Goal: Transaction & Acquisition: Book appointment/travel/reservation

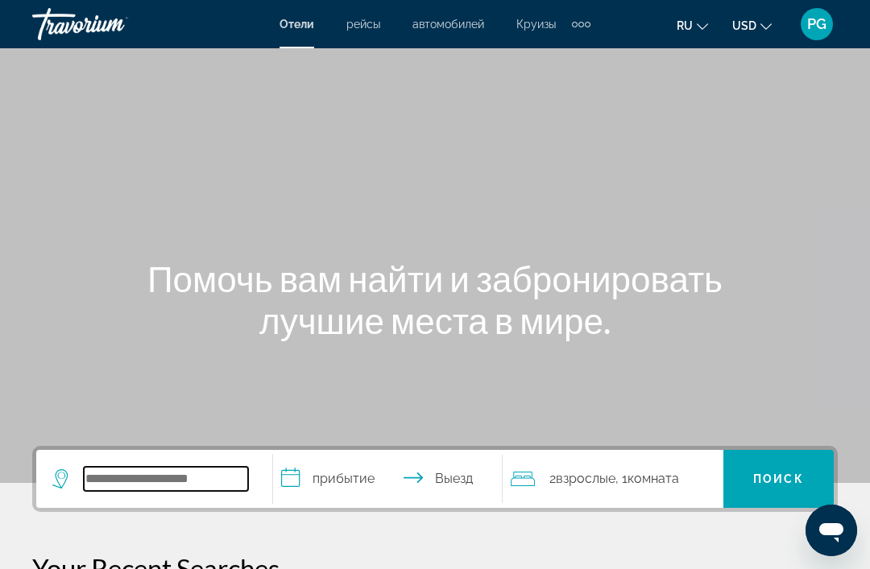
click at [211, 467] on input "Search widget" at bounding box center [166, 479] width 164 height 24
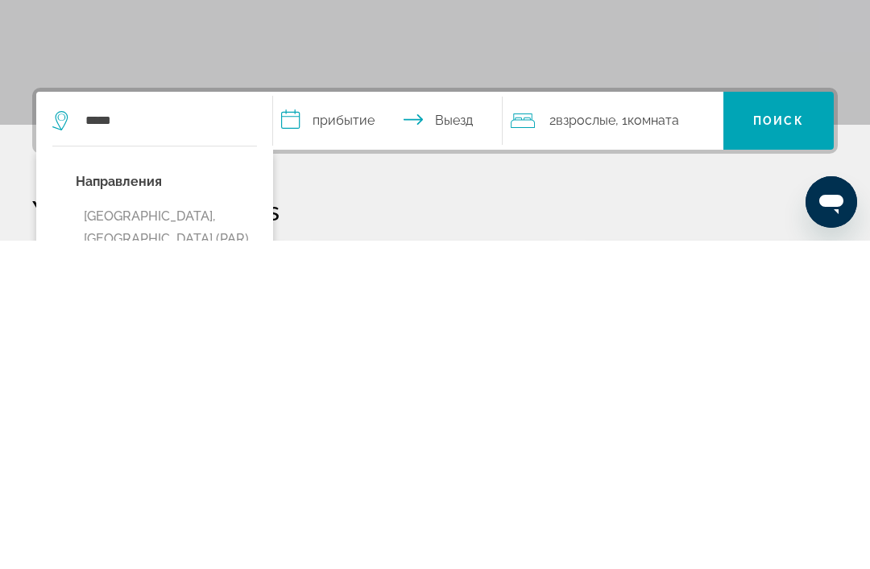
click at [186, 530] on button "[GEOGRAPHIC_DATA], [GEOGRAPHIC_DATA] (PAR)" at bounding box center [166, 556] width 181 height 53
type input "**********"
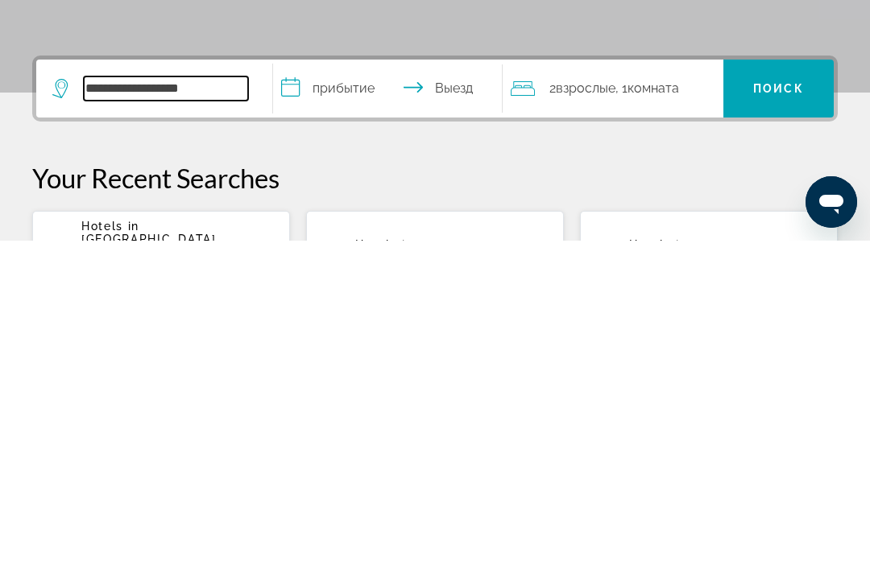
scroll to position [65, 0]
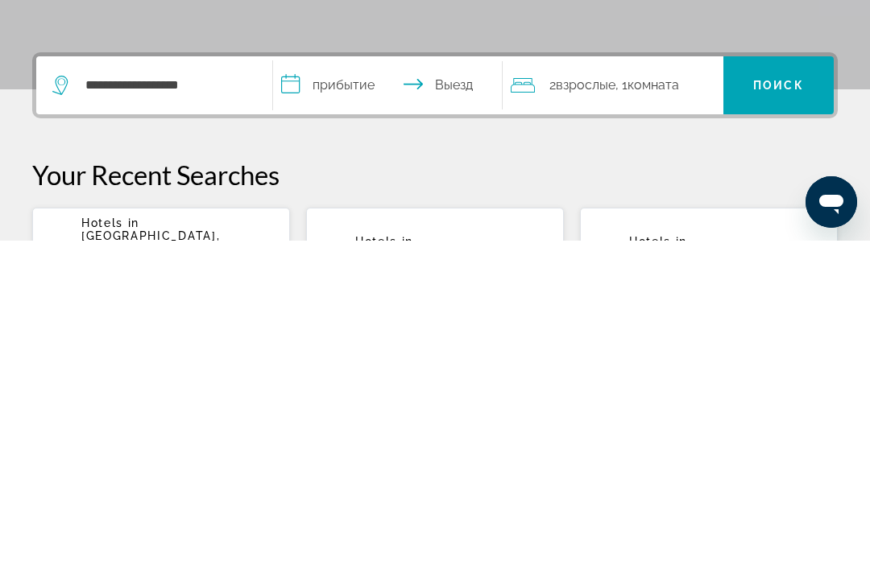
click at [366, 385] on input "**********" at bounding box center [390, 416] width 235 height 63
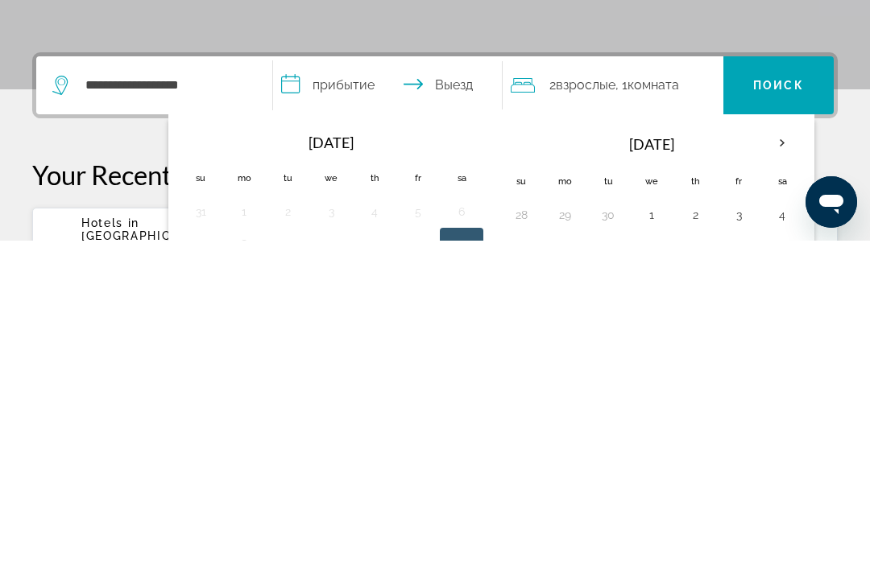
scroll to position [394, 0]
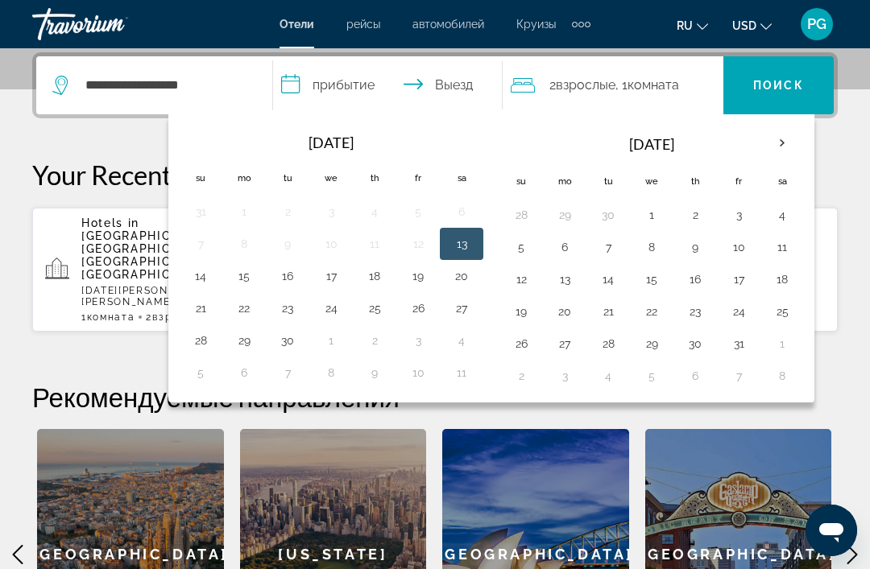
click at [789, 148] on th "Next month" at bounding box center [781, 143] width 43 height 35
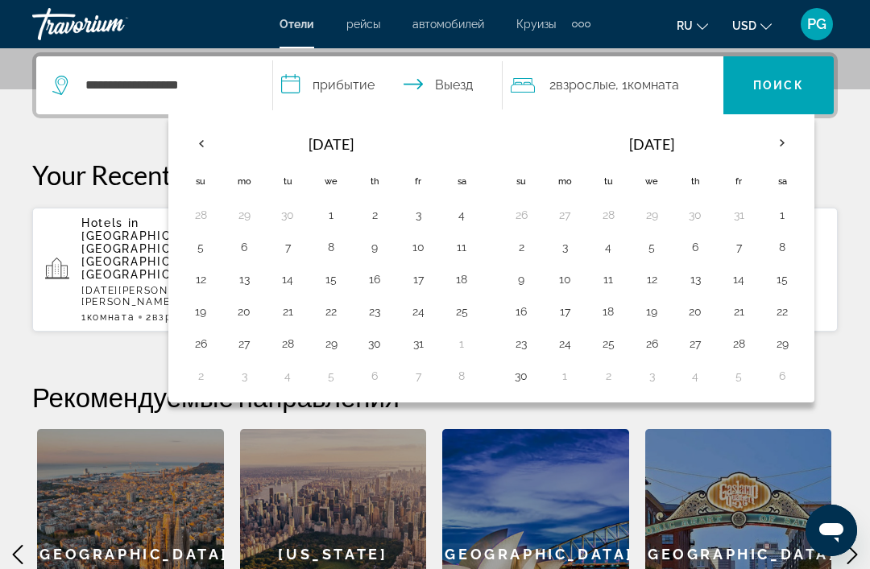
click at [739, 345] on button "28" at bounding box center [739, 344] width 26 height 23
click at [522, 383] on button "30" at bounding box center [521, 376] width 26 height 23
type input "**********"
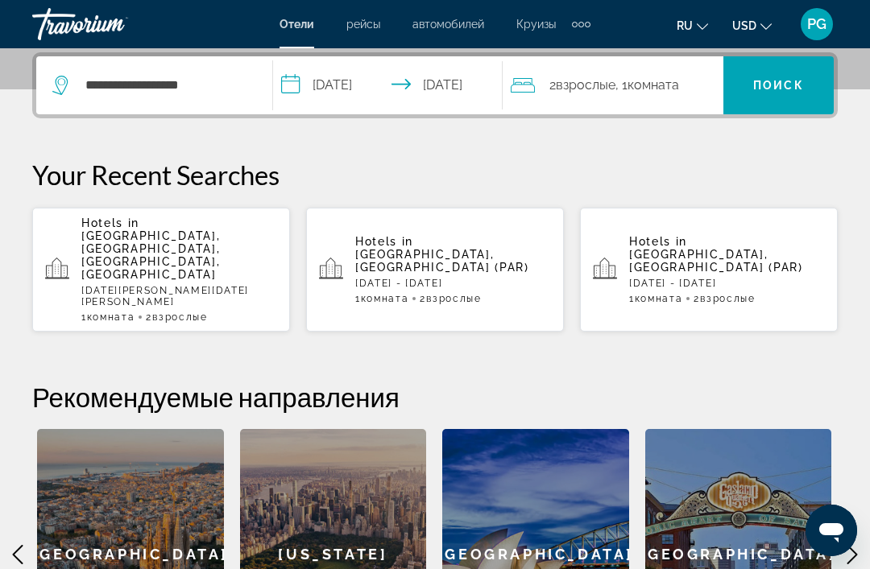
click at [786, 100] on span "Search widget" at bounding box center [778, 85] width 110 height 39
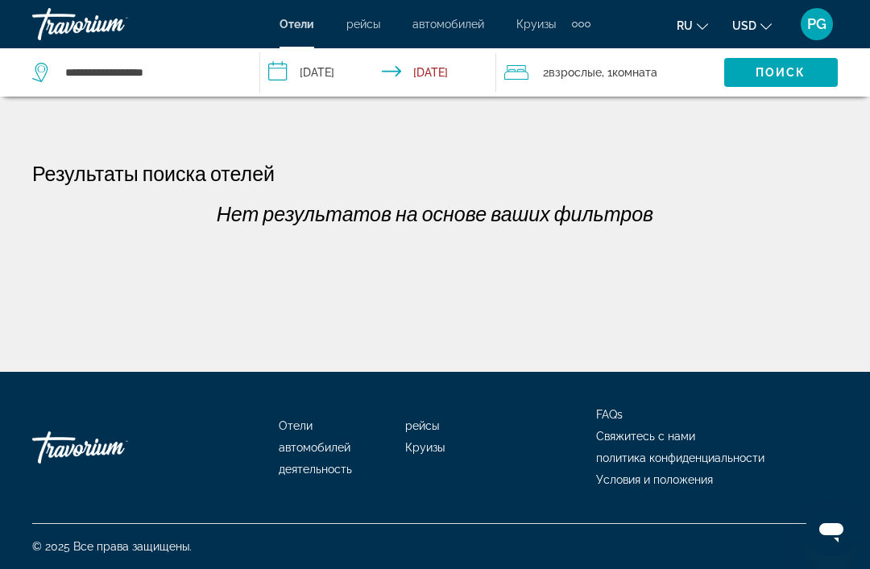
click at [467, 81] on input "**********" at bounding box center [381, 74] width 242 height 53
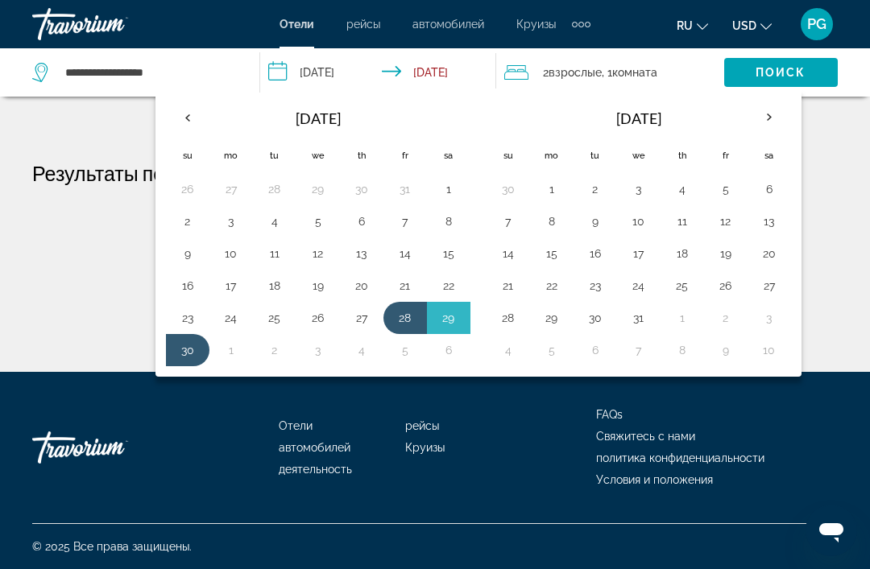
click at [409, 328] on button "28" at bounding box center [405, 318] width 26 height 23
click at [189, 360] on button "30" at bounding box center [188, 350] width 26 height 23
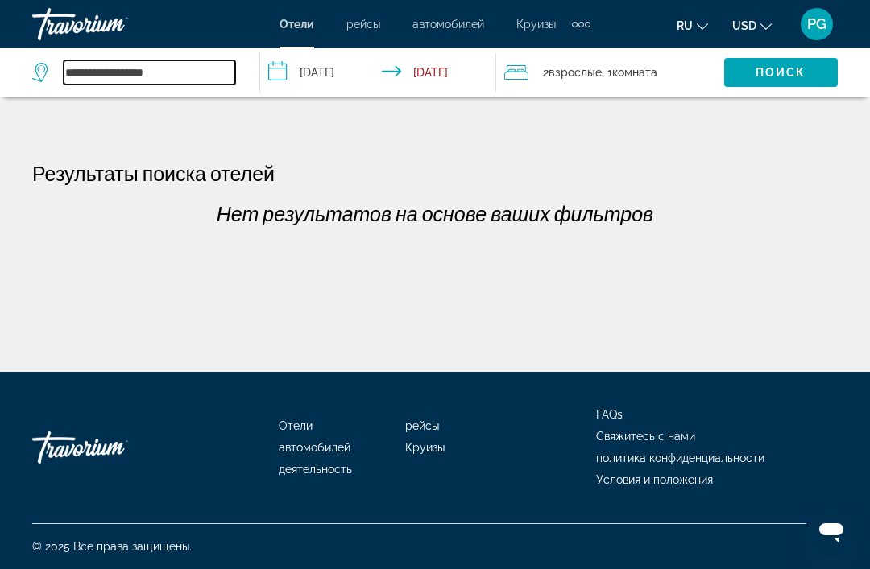
click at [197, 76] on input "**********" at bounding box center [150, 72] width 172 height 24
type input "*"
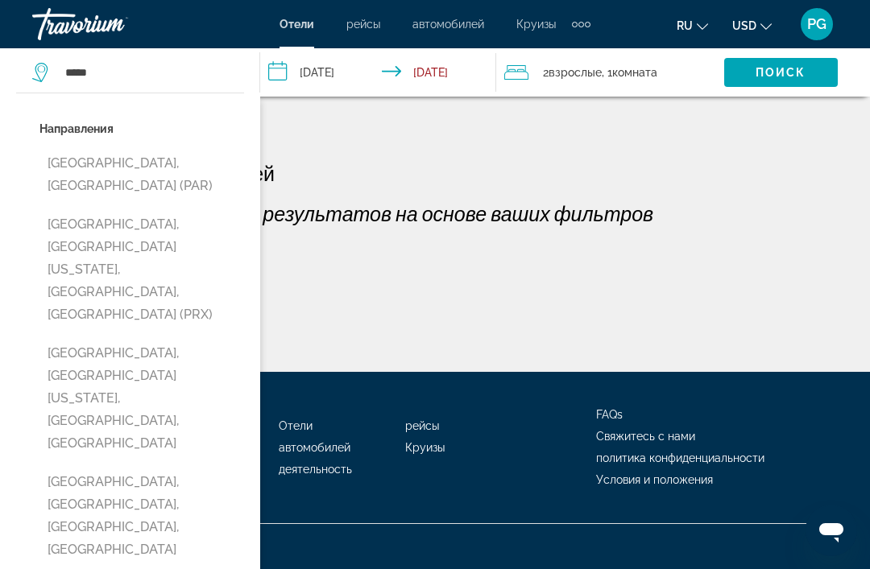
click at [139, 175] on button "[GEOGRAPHIC_DATA], [GEOGRAPHIC_DATA] (PAR)" at bounding box center [141, 174] width 205 height 53
type input "**********"
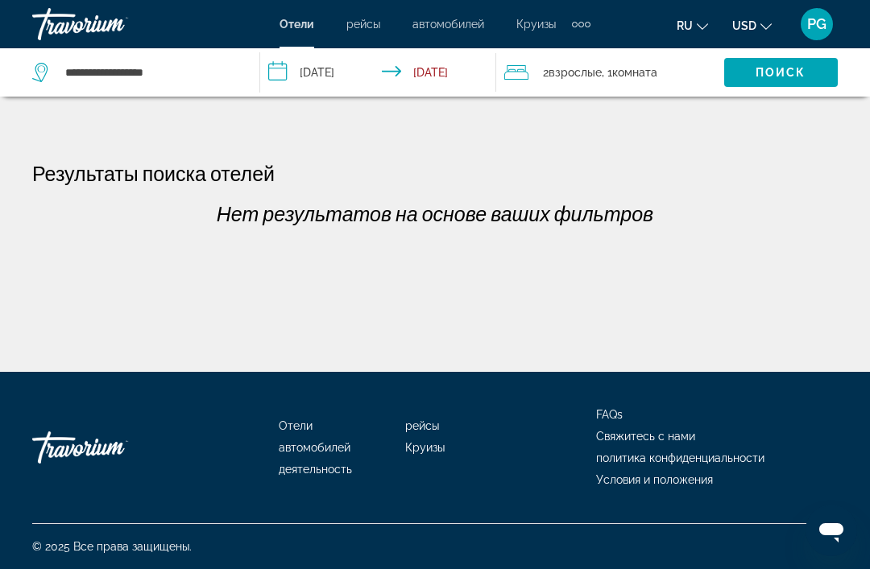
click at [783, 72] on span "Поиск" at bounding box center [780, 72] width 51 height 13
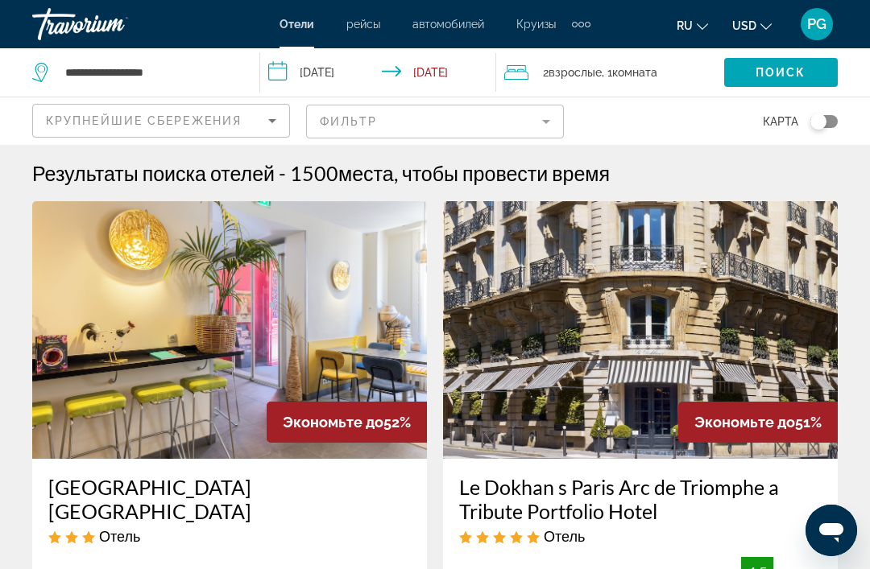
click at [508, 113] on mat-form-field "Фильтр" at bounding box center [435, 122] width 258 height 34
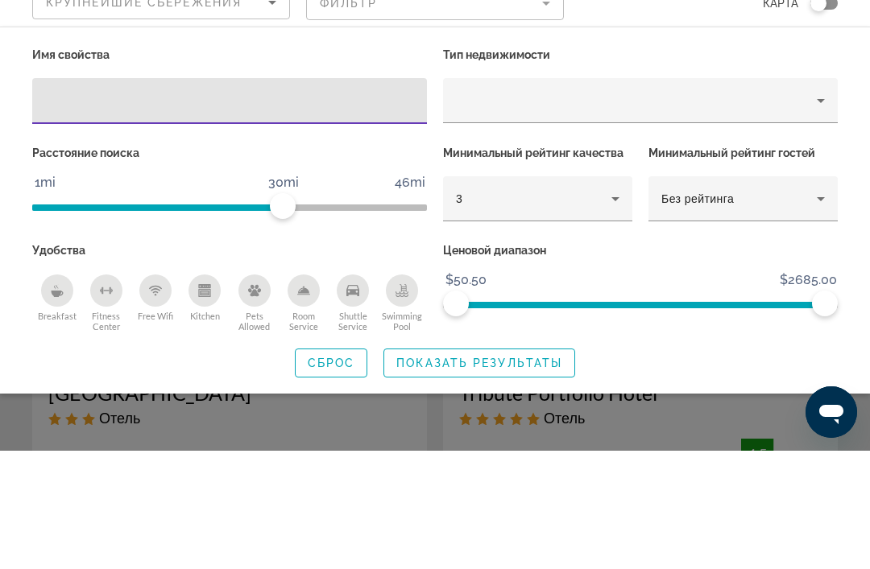
click at [622, 308] on icon "Hotel Filters" at bounding box center [615, 317] width 19 height 19
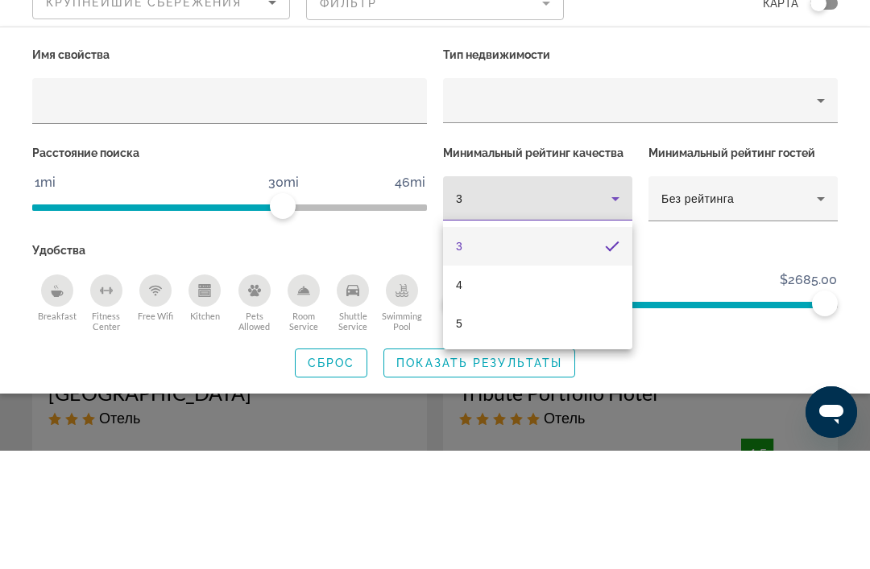
scroll to position [118, 0]
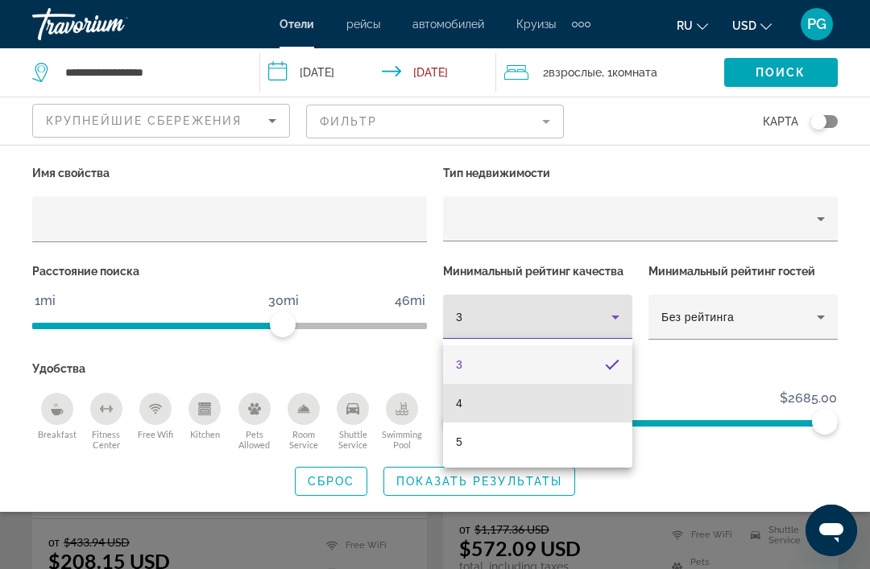
click at [580, 410] on mat-option "4" at bounding box center [537, 403] width 189 height 39
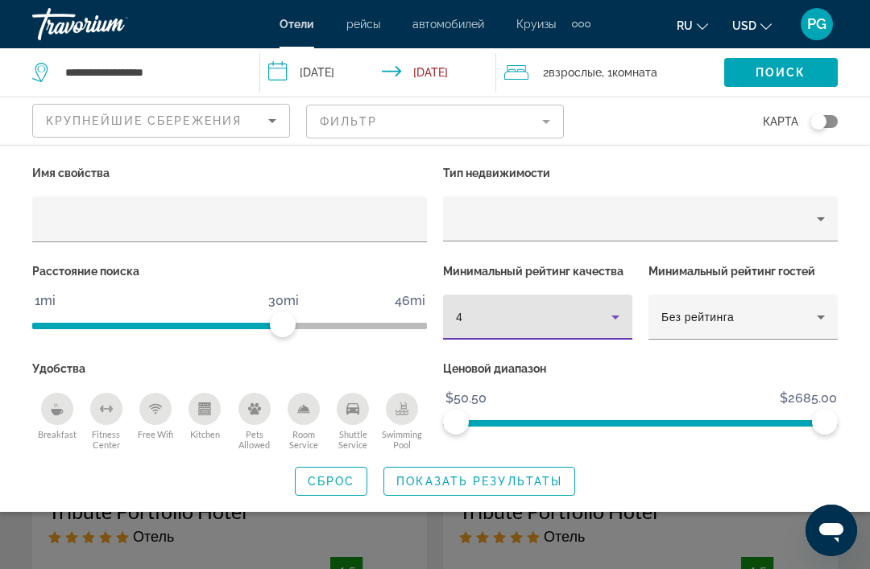
click at [825, 217] on icon "Property type" at bounding box center [820, 218] width 19 height 19
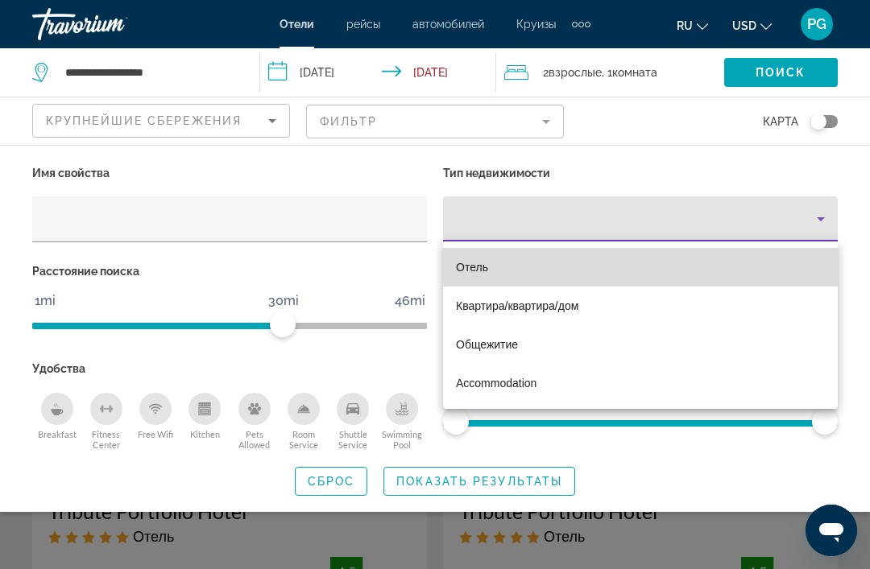
click at [519, 274] on mat-option "Отель" at bounding box center [640, 267] width 395 height 39
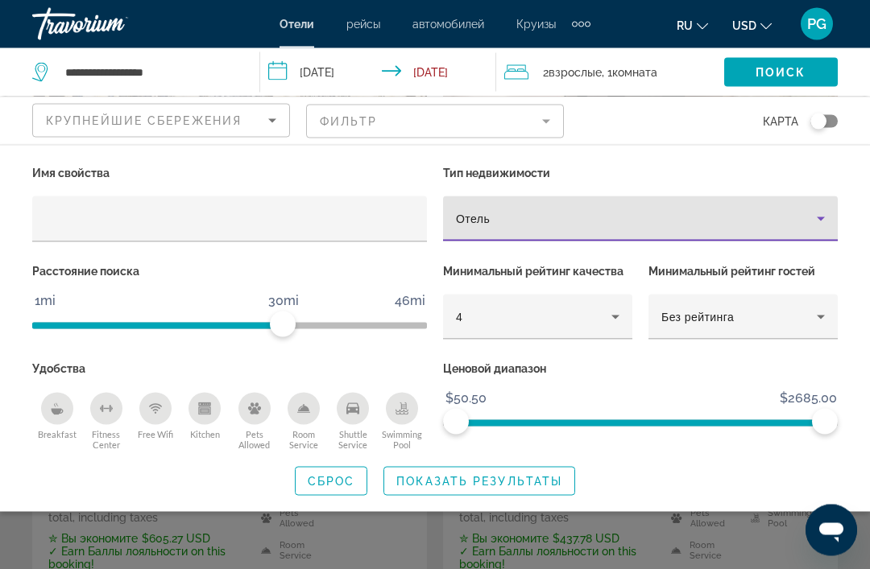
scroll to position [168, 0]
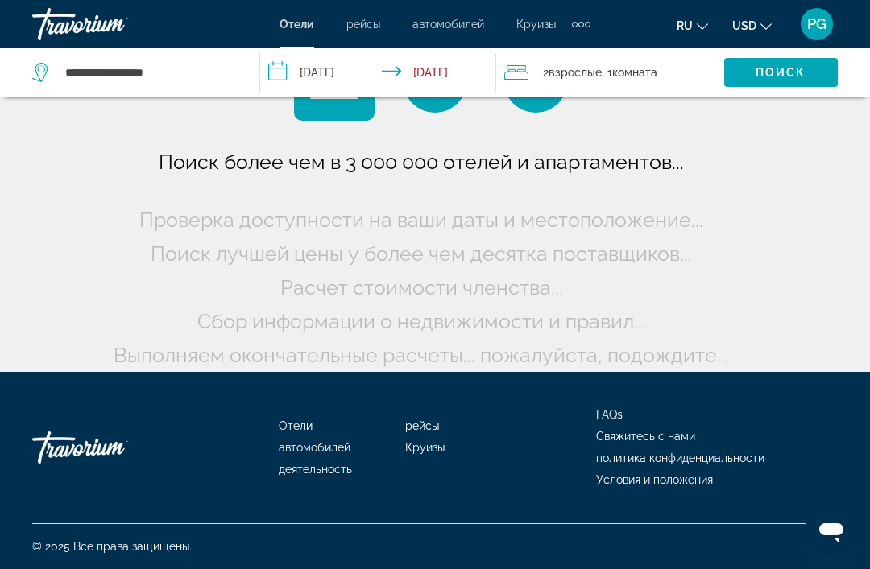
scroll to position [29, 0]
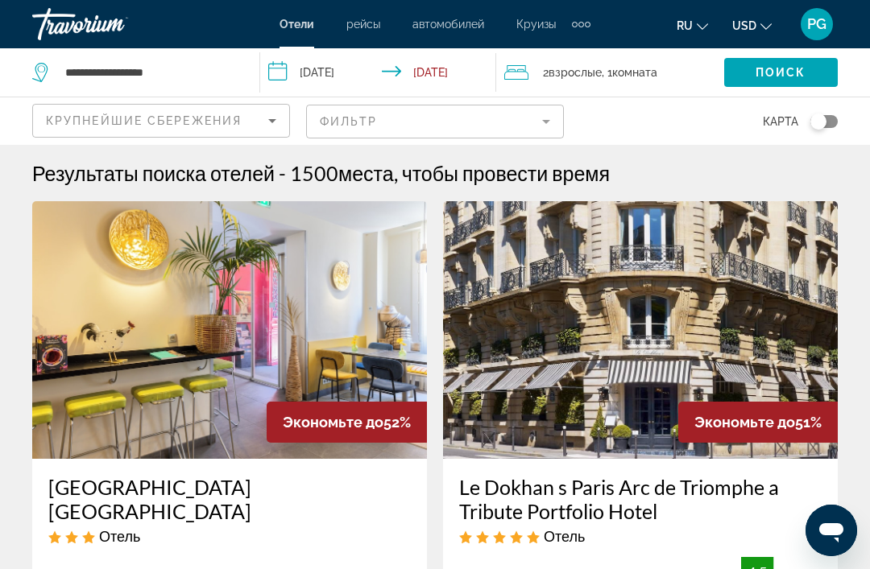
click at [271, 126] on icon "Sort by" at bounding box center [272, 120] width 19 height 19
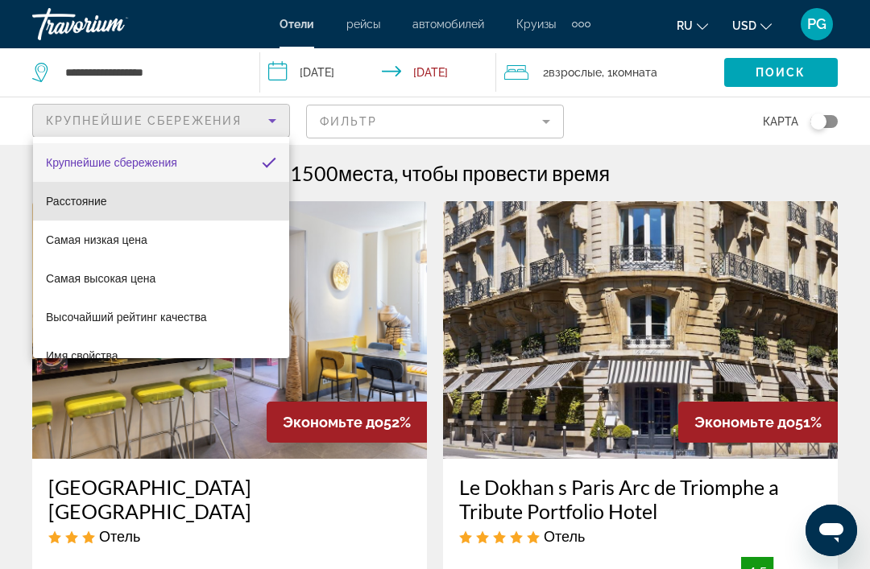
click at [107, 201] on span "Расстояние" at bounding box center [76, 201] width 61 height 13
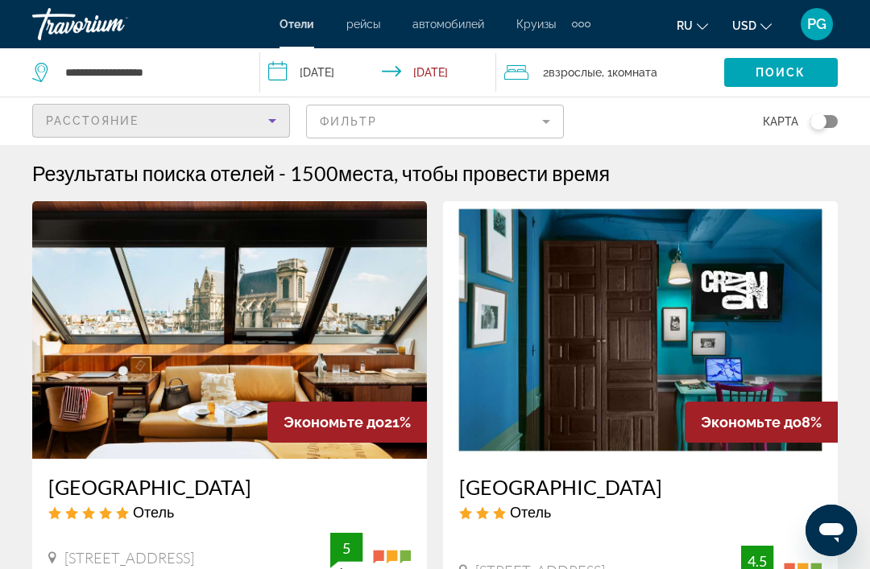
click at [246, 114] on div "Расстояние" at bounding box center [157, 120] width 222 height 19
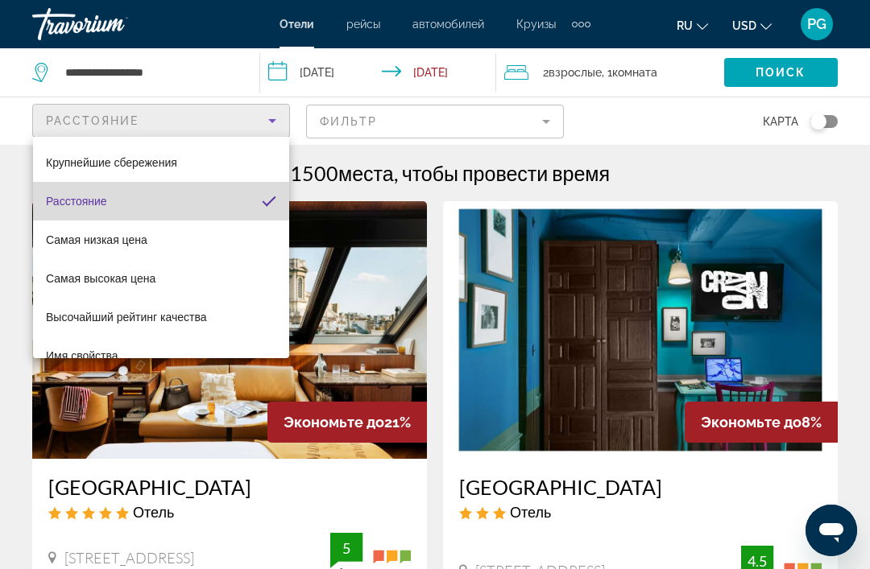
click at [157, 205] on mat-option "Расстояние" at bounding box center [161, 201] width 256 height 39
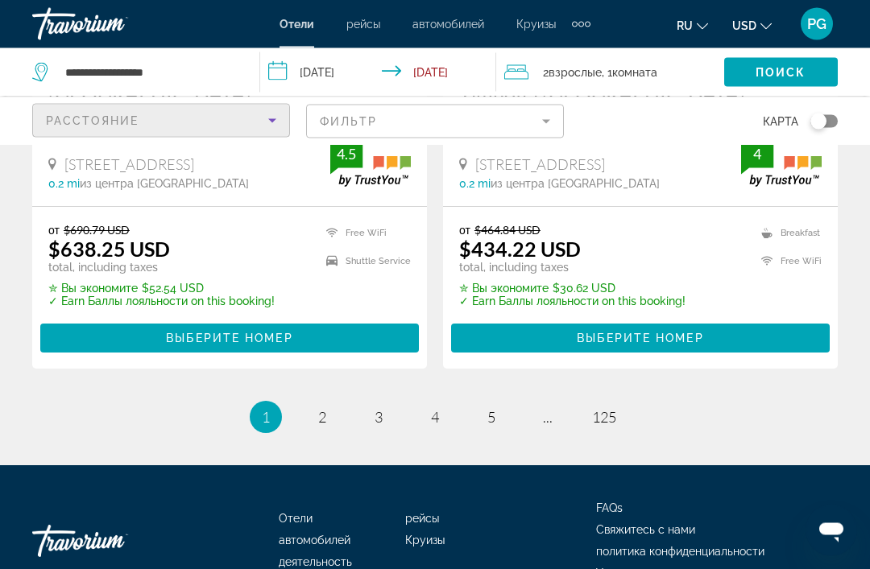
scroll to position [3444, 0]
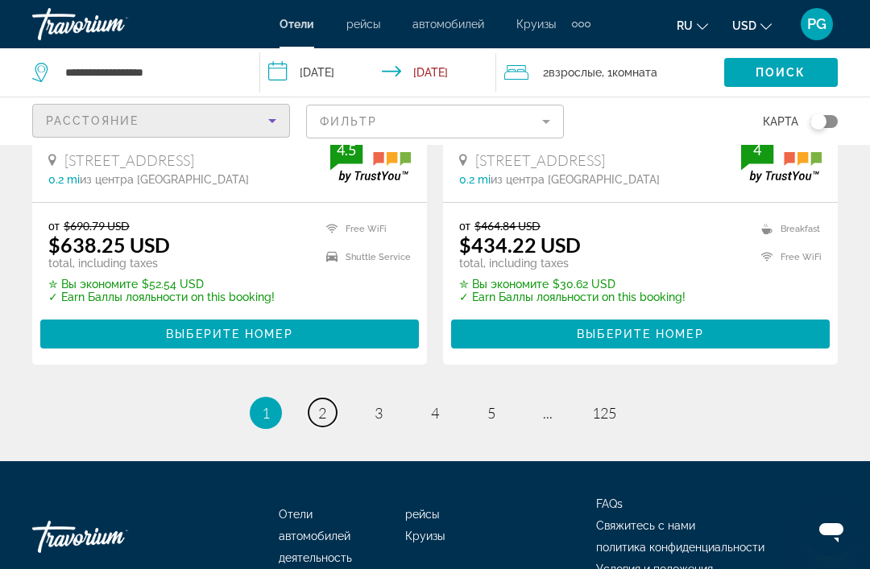
click at [328, 399] on link "page 2" at bounding box center [322, 413] width 28 height 28
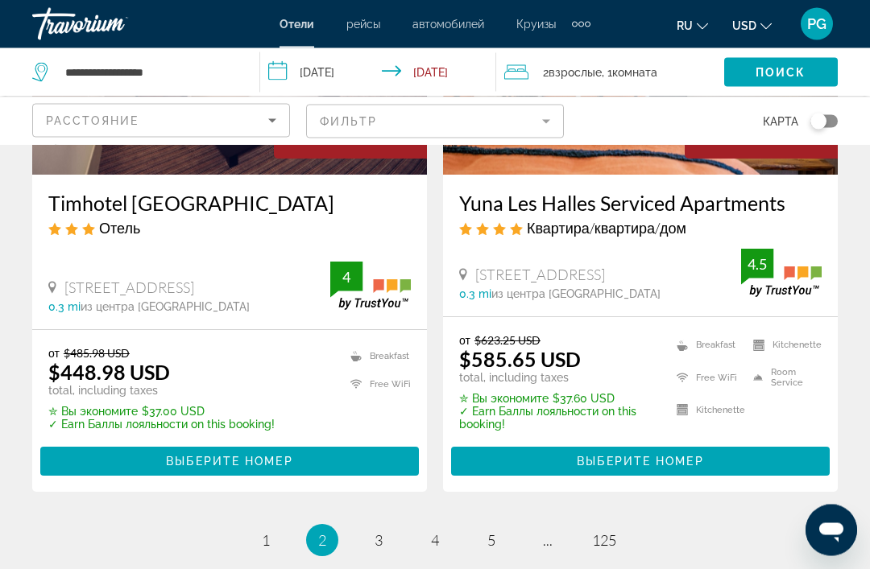
scroll to position [3369, 0]
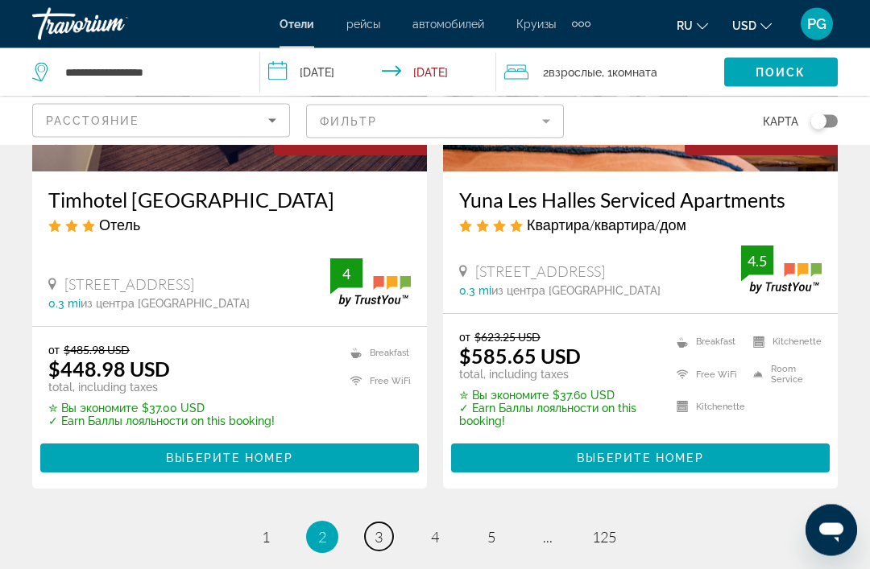
click at [385, 523] on link "page 3" at bounding box center [379, 537] width 28 height 28
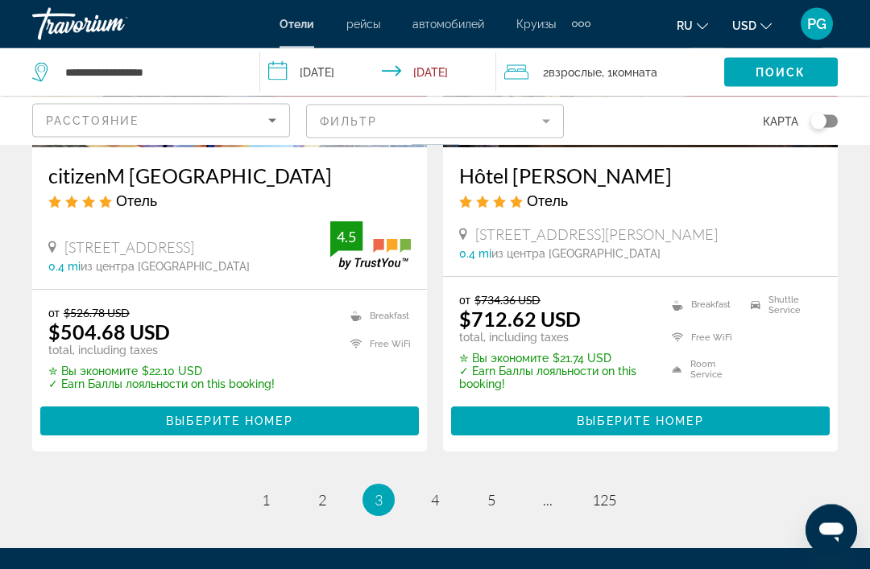
scroll to position [3355, 0]
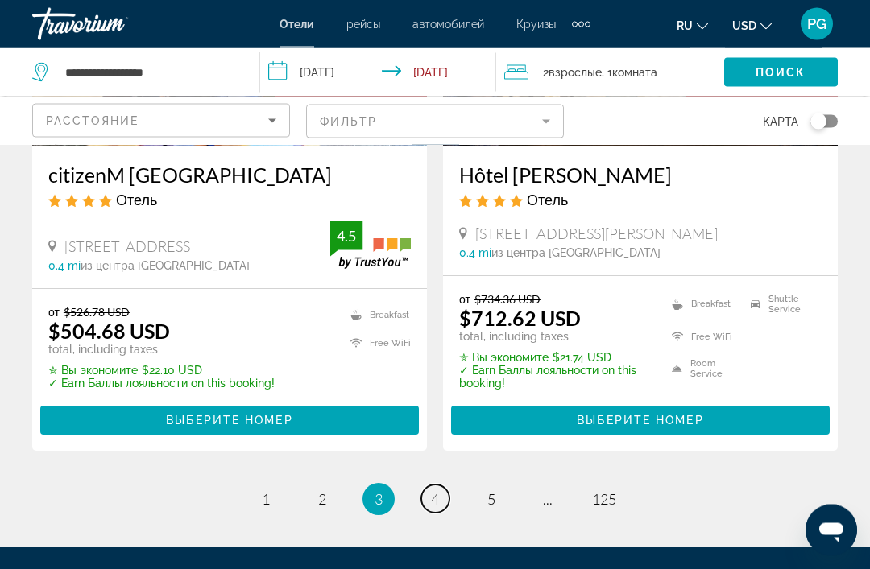
click at [440, 486] on link "page 4" at bounding box center [435, 500] width 28 height 28
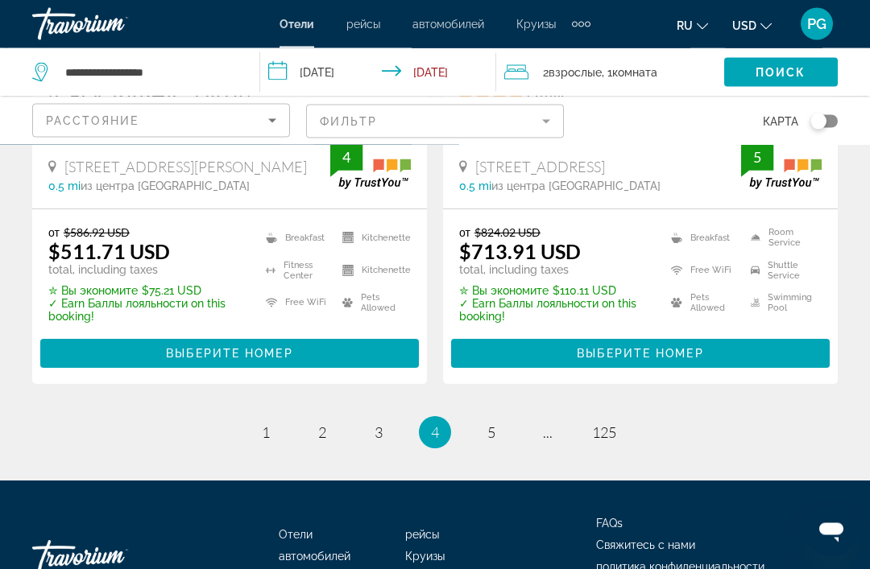
scroll to position [3400, 0]
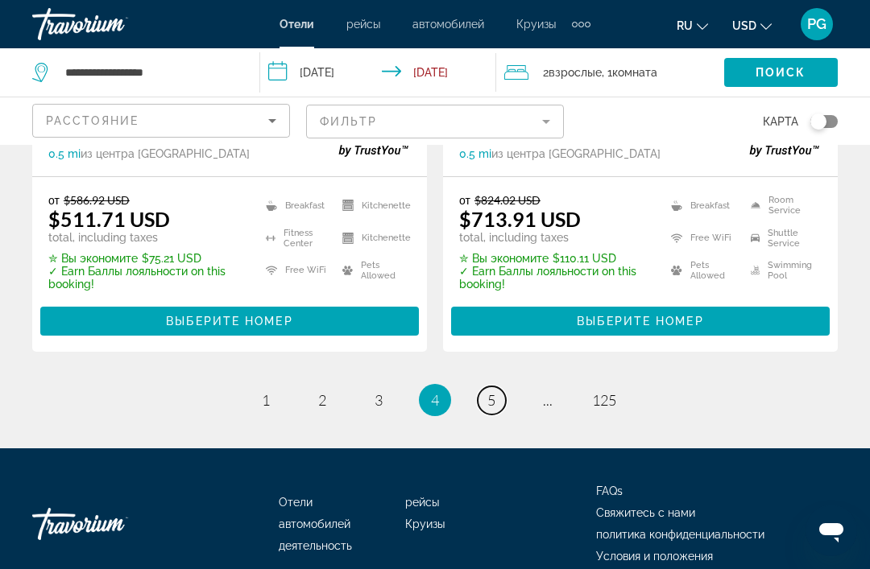
click at [498, 387] on link "page 5" at bounding box center [492, 401] width 28 height 28
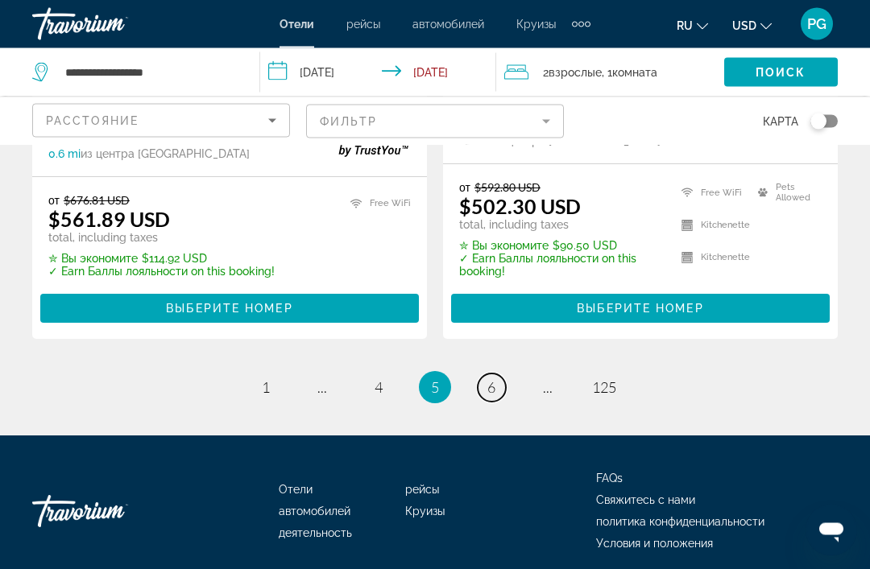
scroll to position [3432, 0]
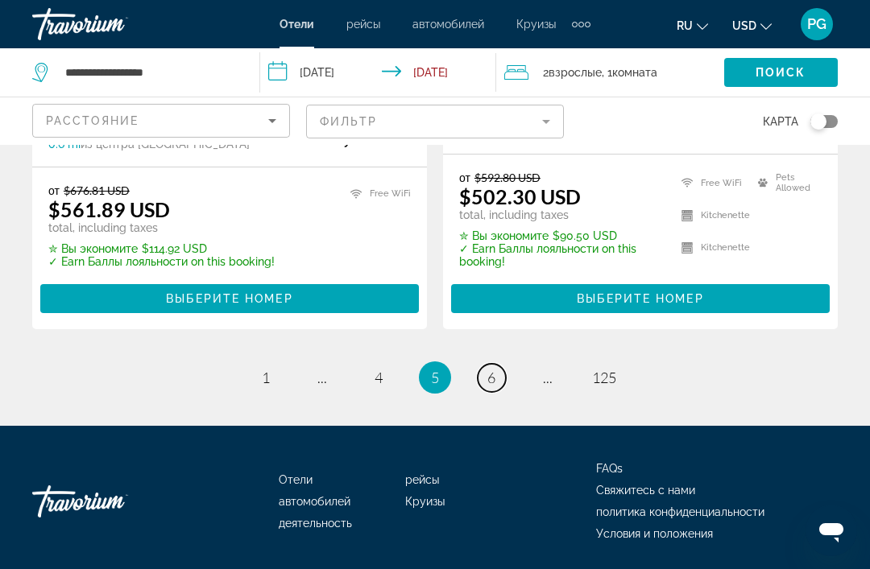
click at [498, 387] on link "page 6" at bounding box center [492, 378] width 28 height 28
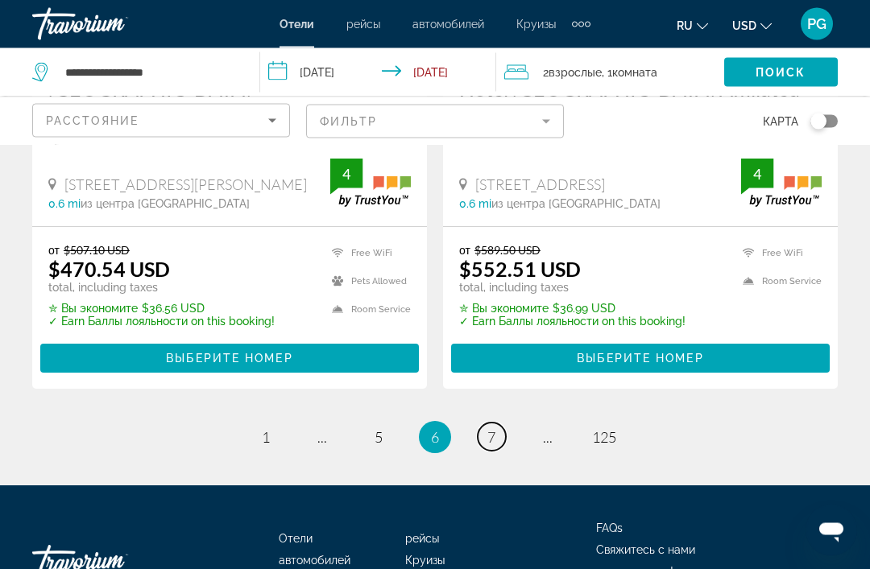
scroll to position [3467, 0]
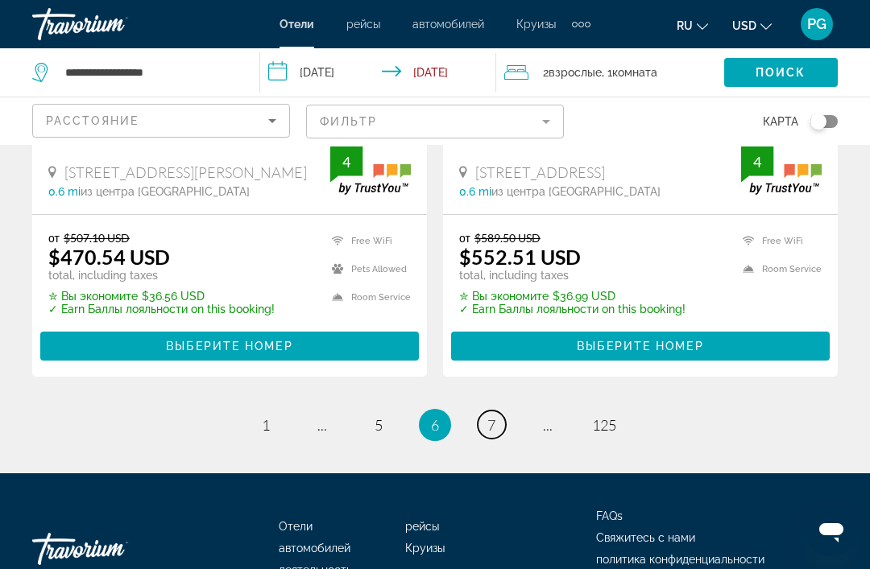
click at [488, 411] on link "page 7" at bounding box center [492, 425] width 28 height 28
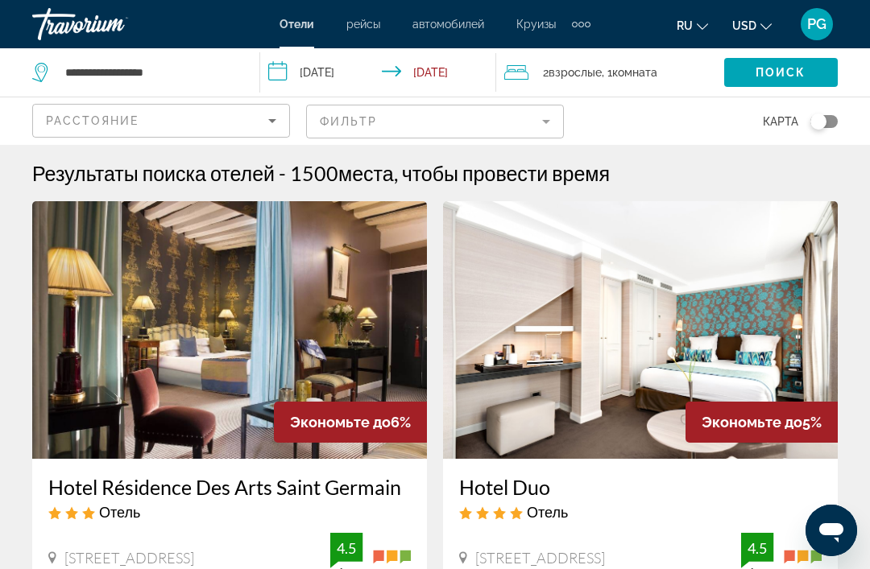
click at [504, 387] on img "Main content" at bounding box center [640, 330] width 395 height 258
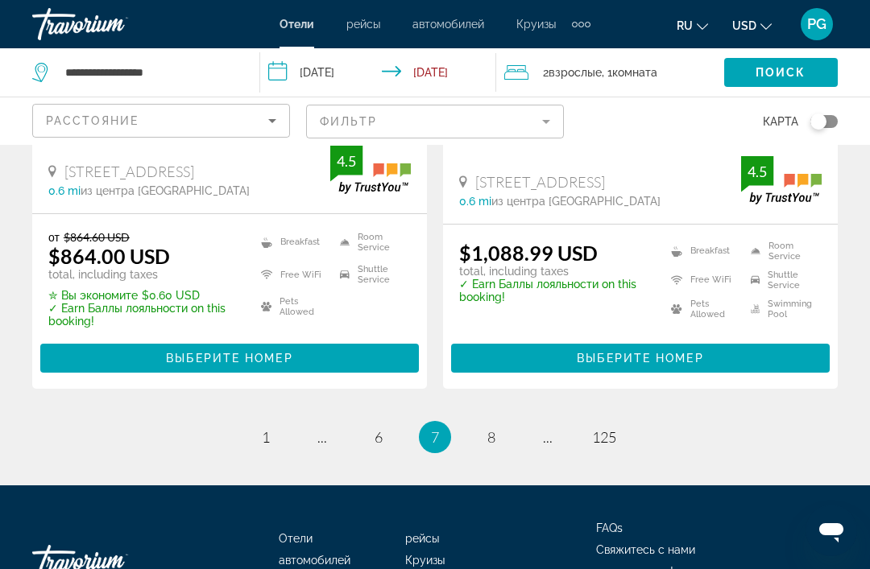
scroll to position [3505, 0]
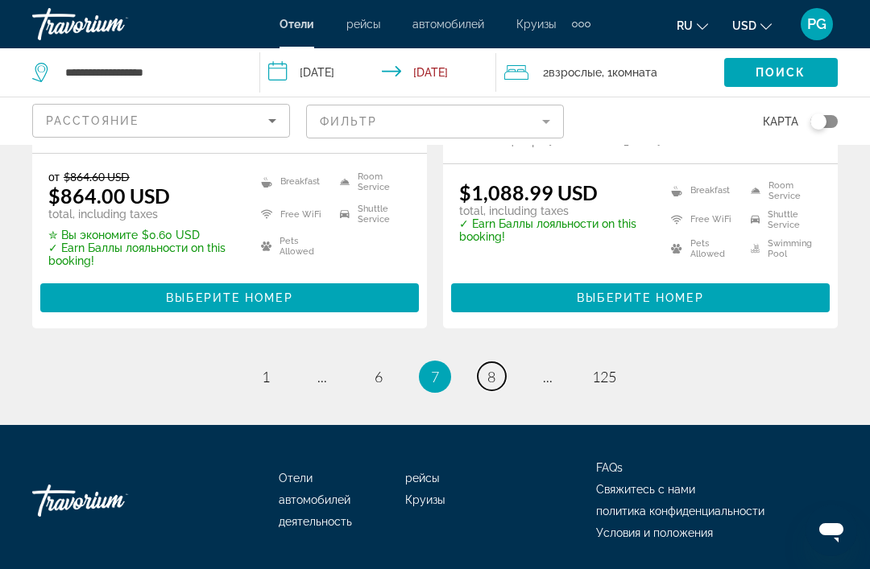
click at [498, 383] on link "page 8" at bounding box center [492, 376] width 28 height 28
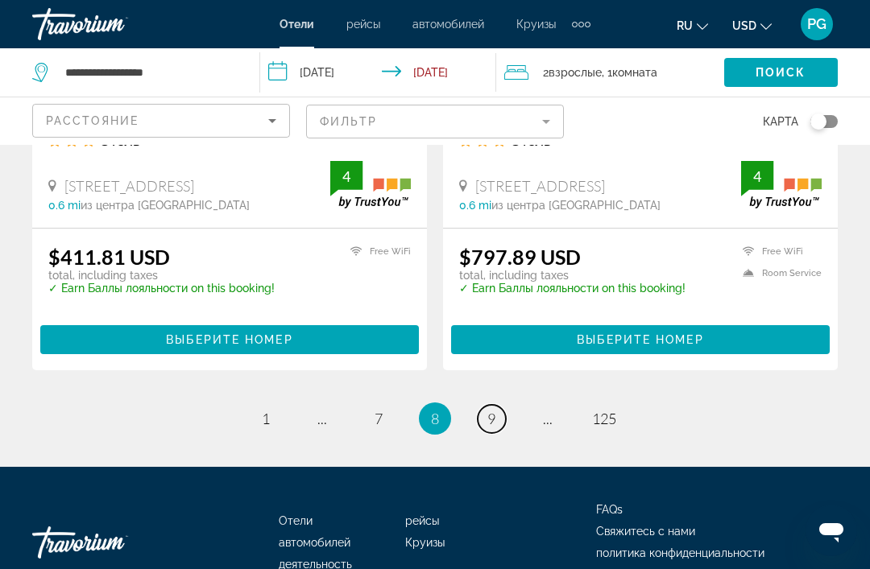
scroll to position [3359, 0]
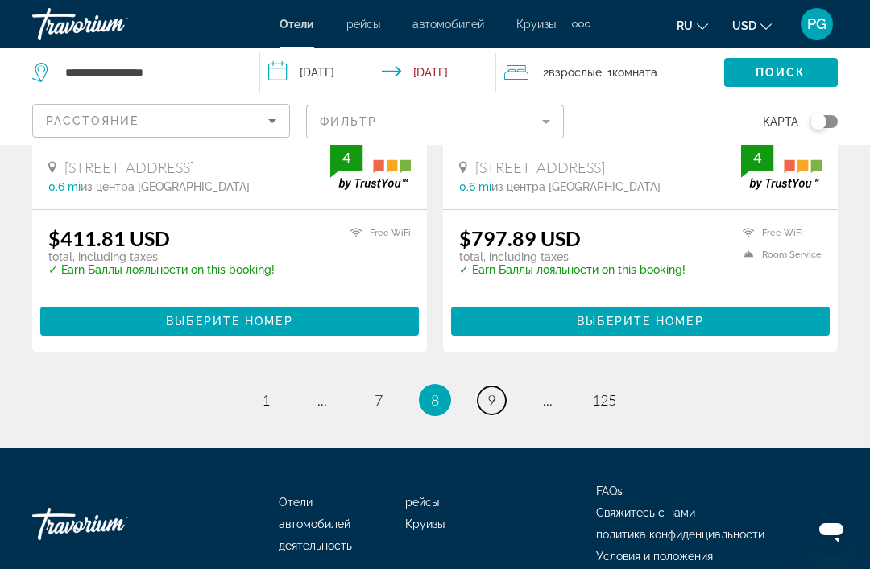
click at [500, 387] on link "page 9" at bounding box center [492, 401] width 28 height 28
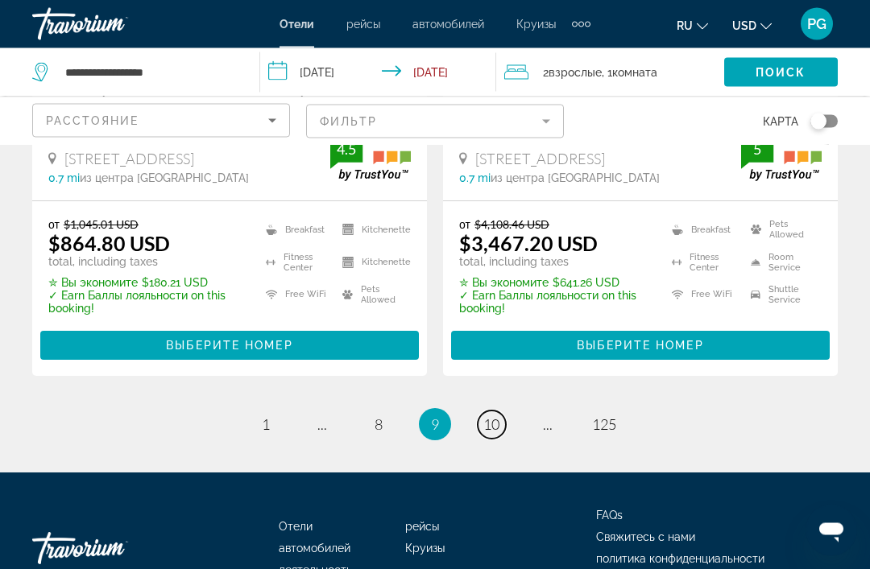
scroll to position [3433, 0]
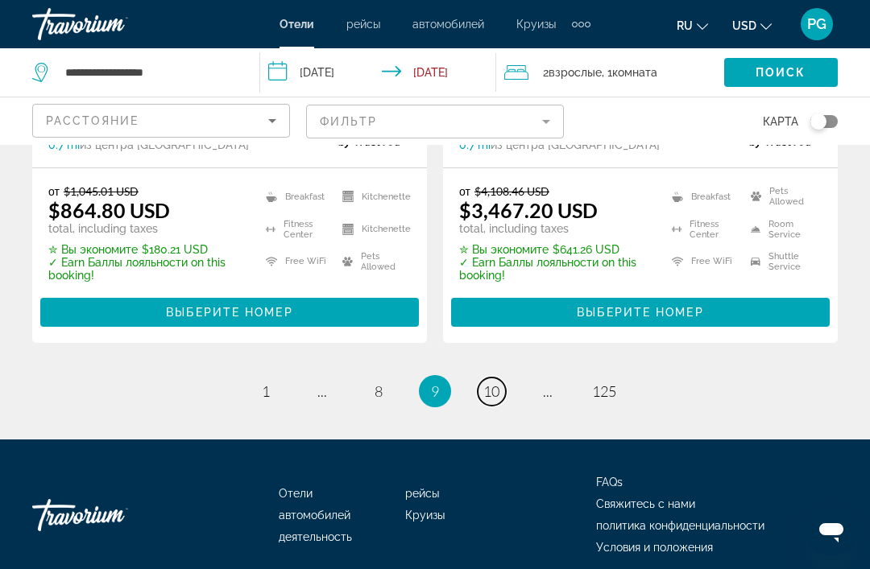
click at [497, 384] on link "page 10" at bounding box center [492, 392] width 28 height 28
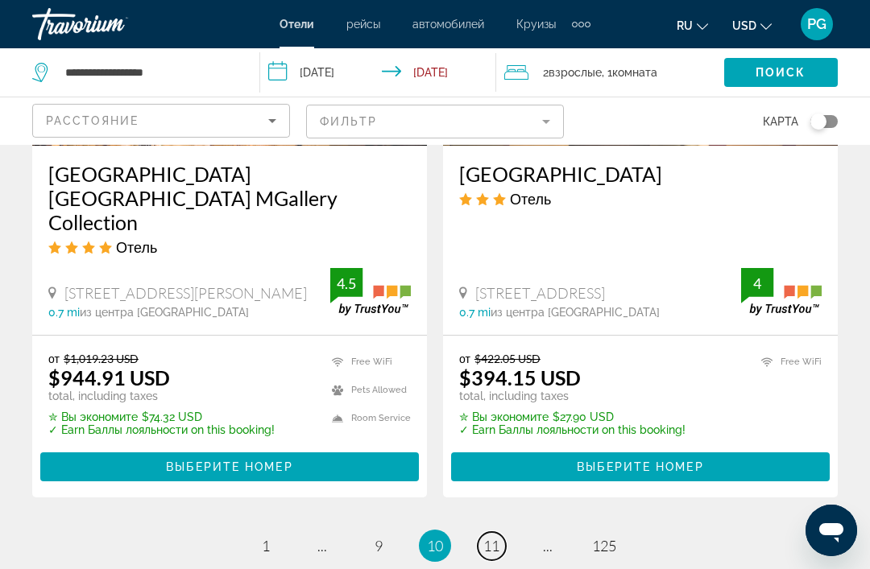
scroll to position [3368, 0]
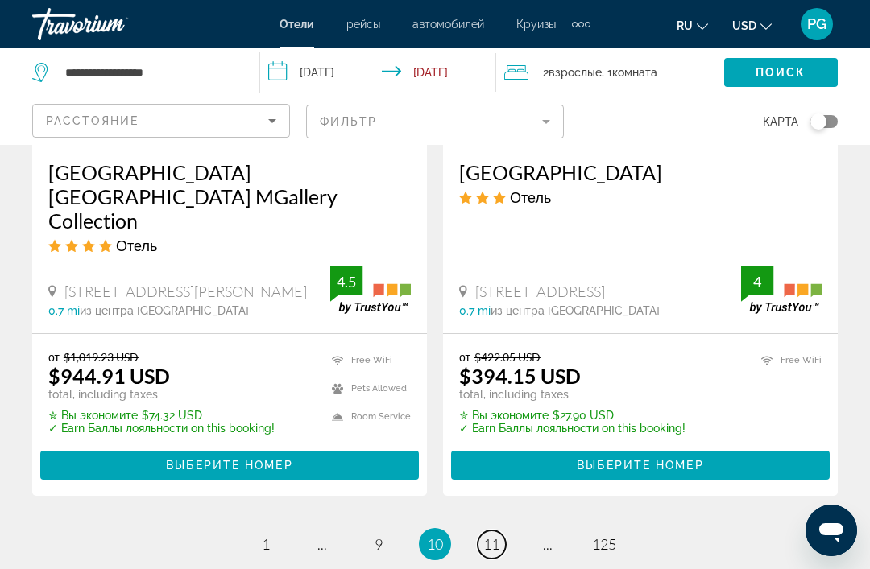
click at [499, 536] on span "11" at bounding box center [491, 545] width 16 height 18
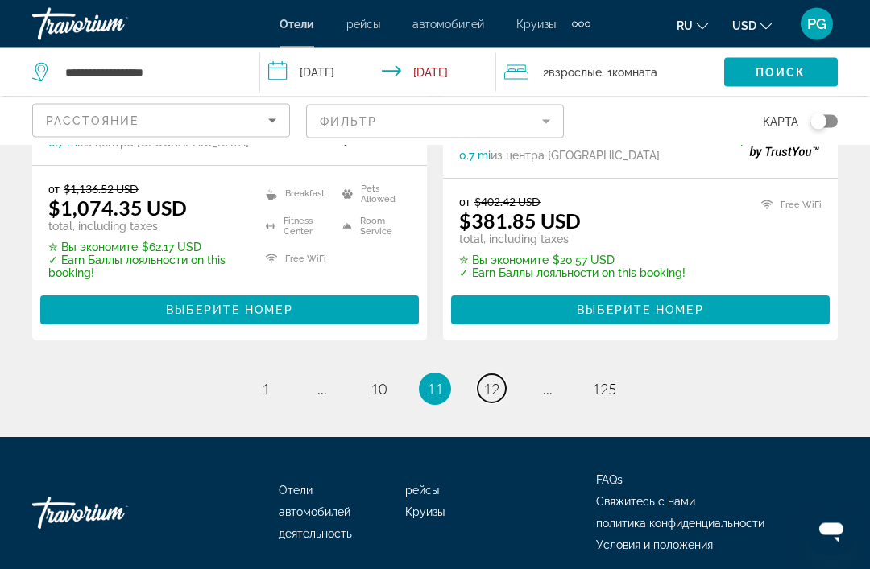
scroll to position [3443, 0]
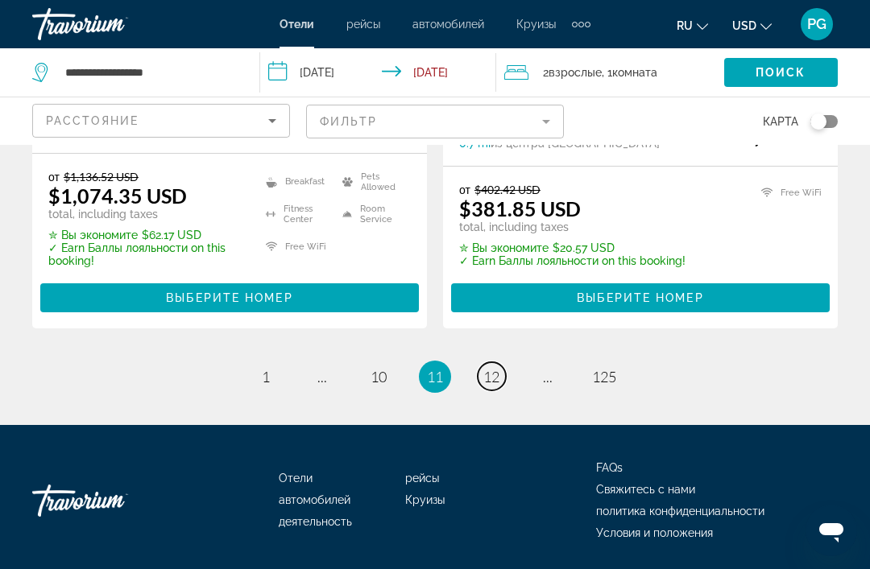
click at [498, 387] on link "page 12" at bounding box center [492, 376] width 28 height 28
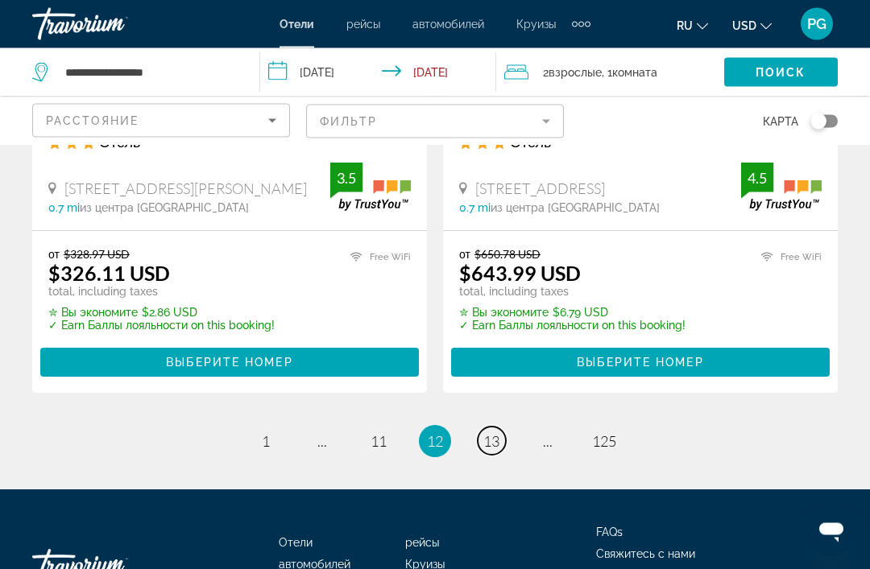
scroll to position [3379, 0]
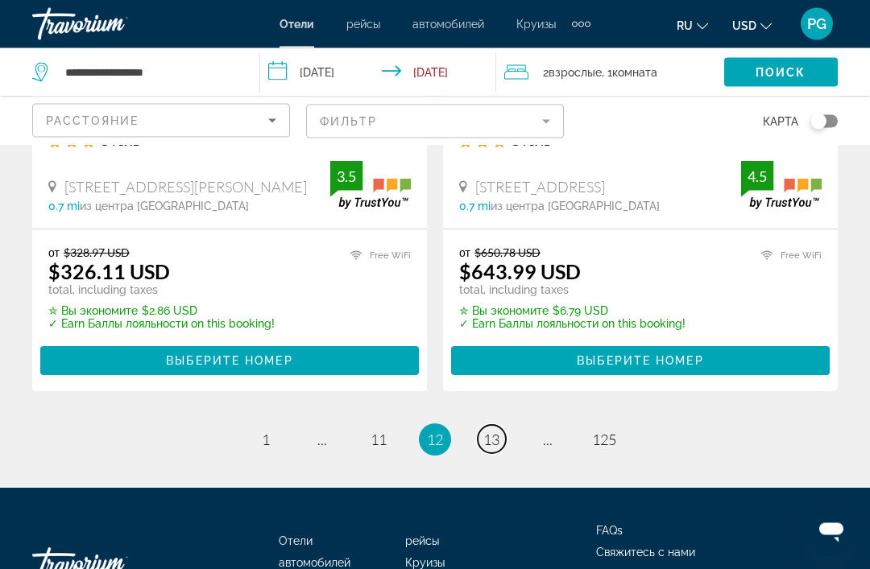
click at [498, 441] on span "13" at bounding box center [491, 441] width 16 height 18
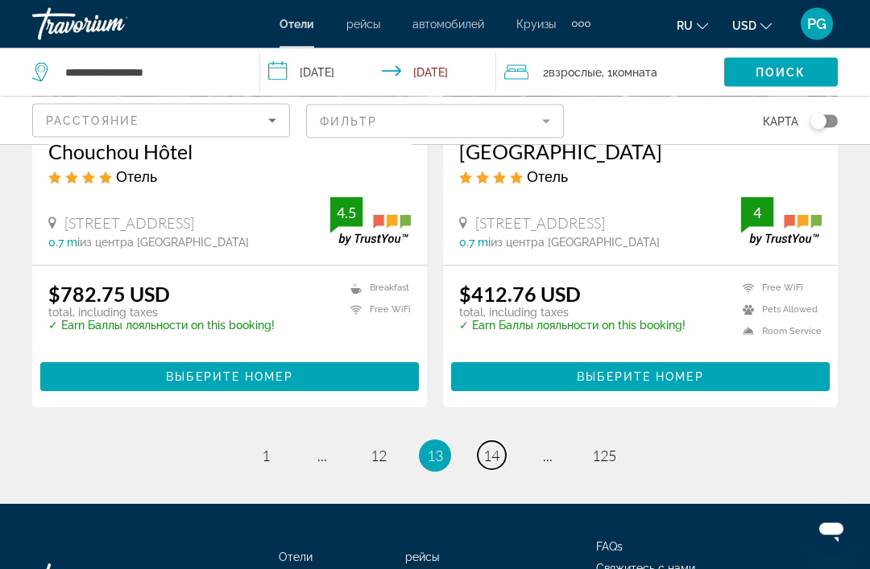
scroll to position [3381, 0]
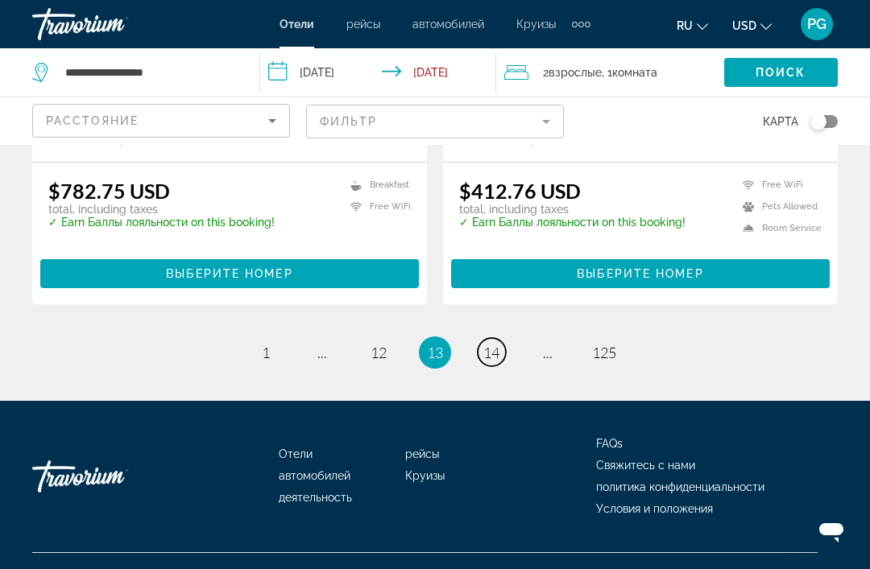
click at [499, 366] on link "page 14" at bounding box center [492, 352] width 28 height 28
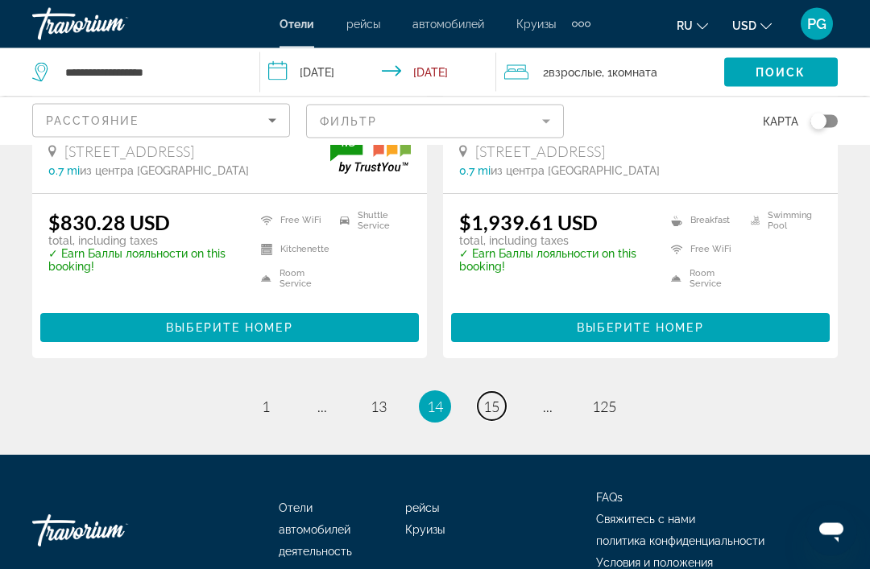
scroll to position [3398, 0]
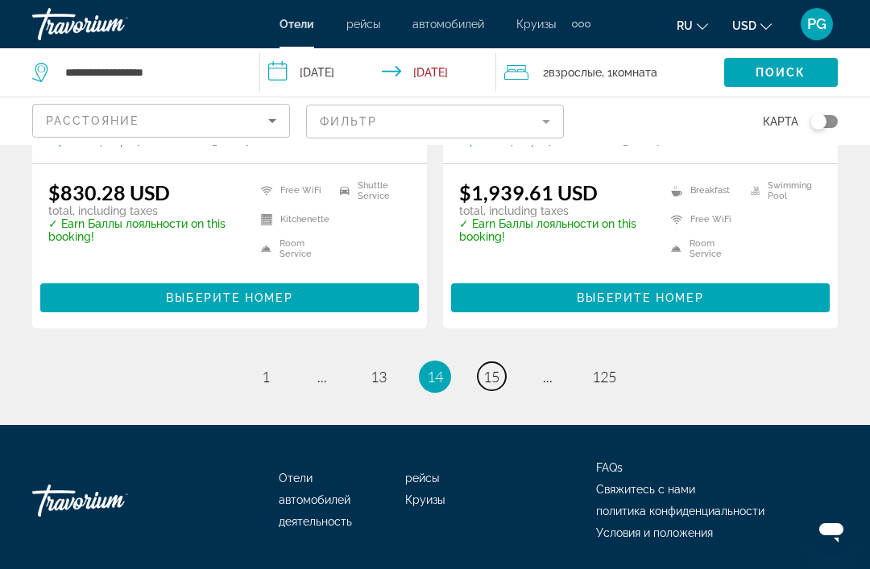
click at [497, 388] on link "page 15" at bounding box center [492, 376] width 28 height 28
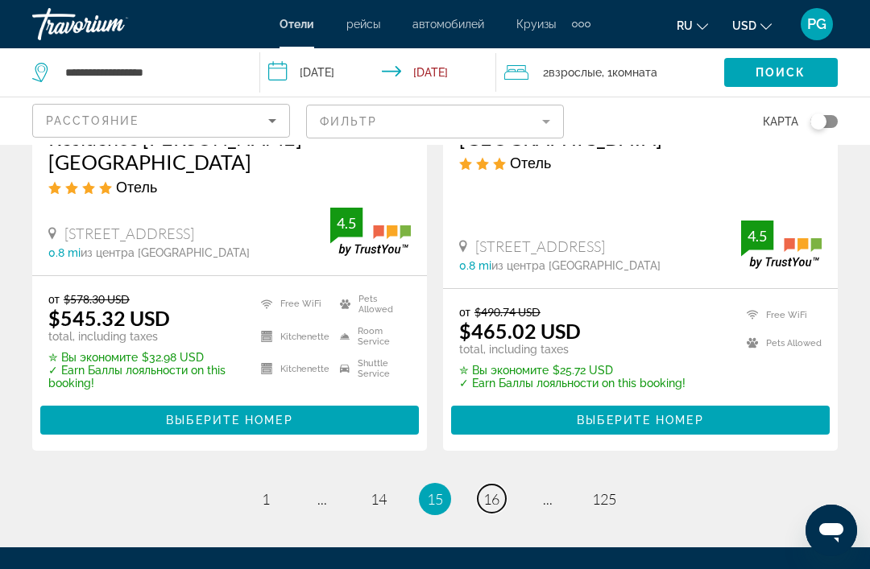
scroll to position [3486, 0]
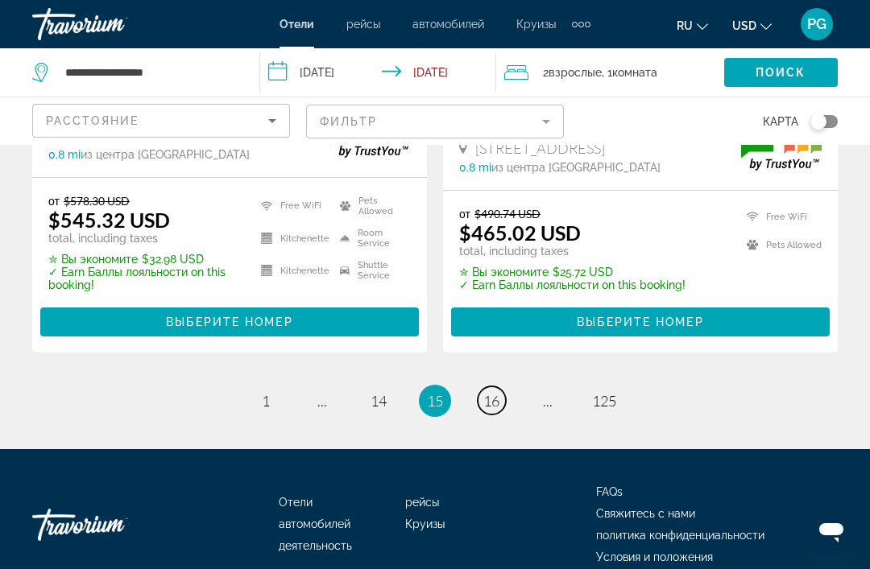
click at [498, 392] on span "16" at bounding box center [491, 401] width 16 height 18
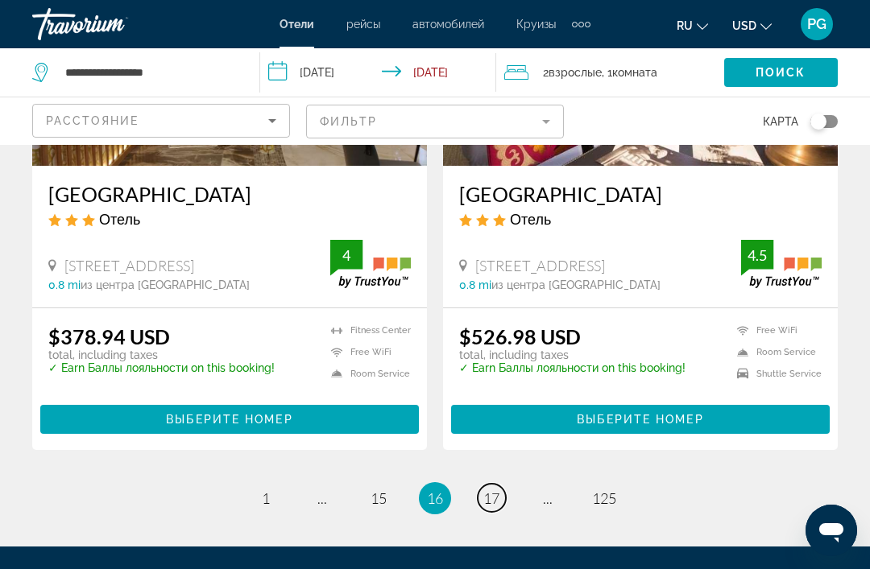
scroll to position [3460, 0]
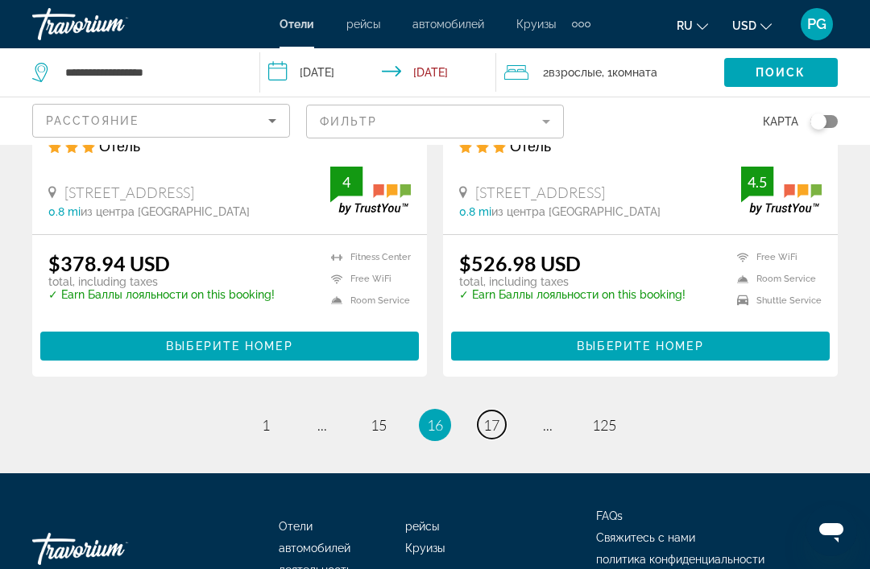
click at [494, 411] on link "page 17" at bounding box center [492, 425] width 28 height 28
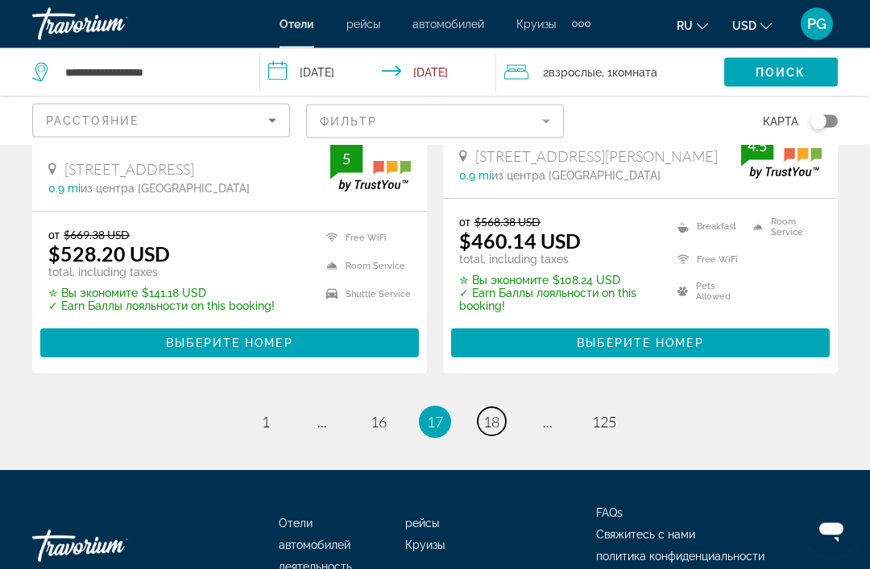
scroll to position [3427, 0]
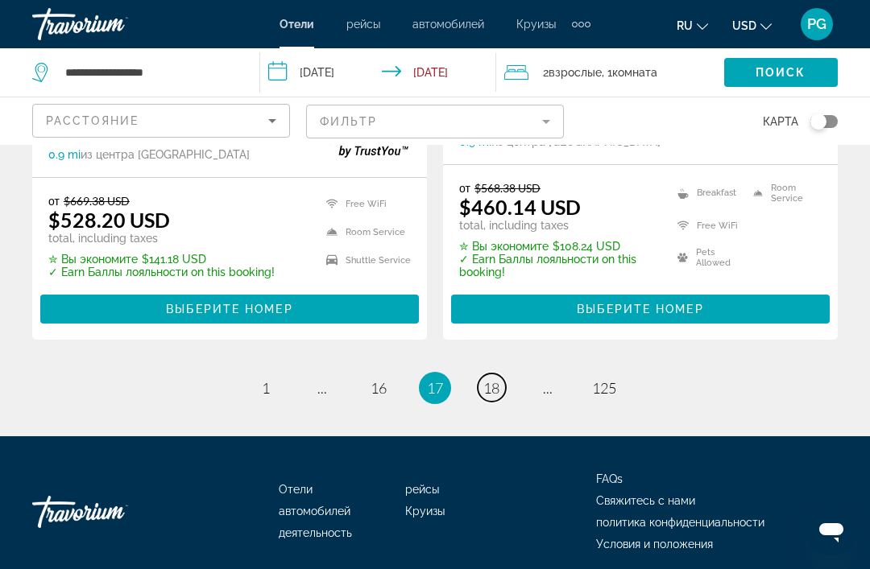
click at [498, 379] on span "18" at bounding box center [491, 388] width 16 height 18
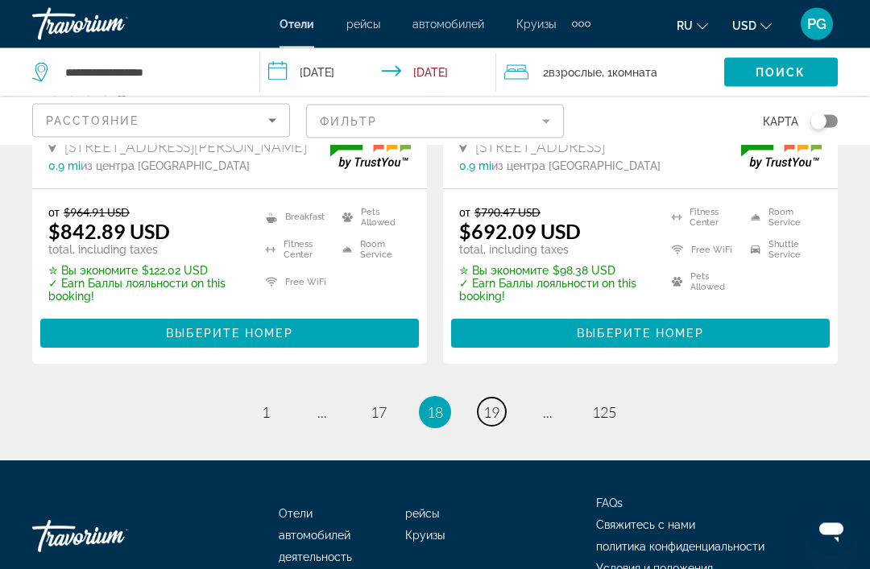
scroll to position [3455, 0]
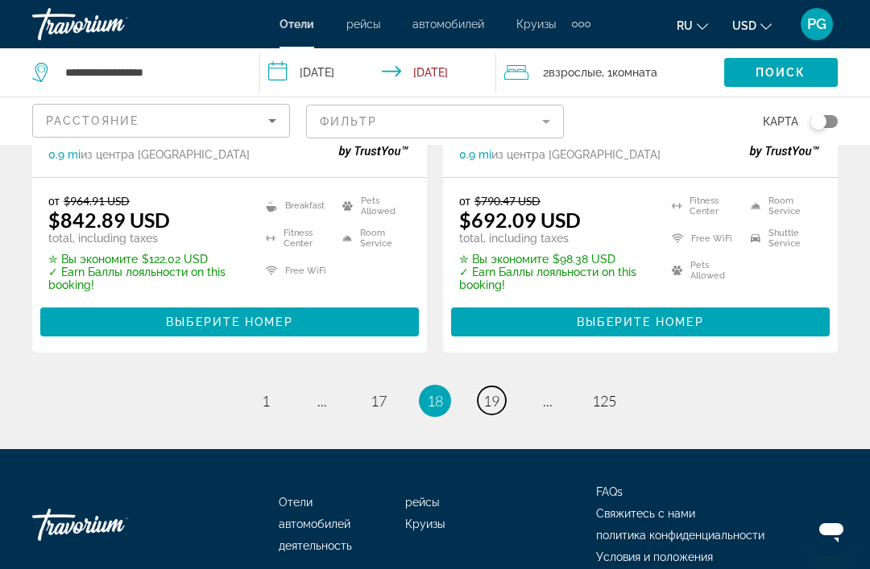
click at [503, 387] on link "page 19" at bounding box center [492, 401] width 28 height 28
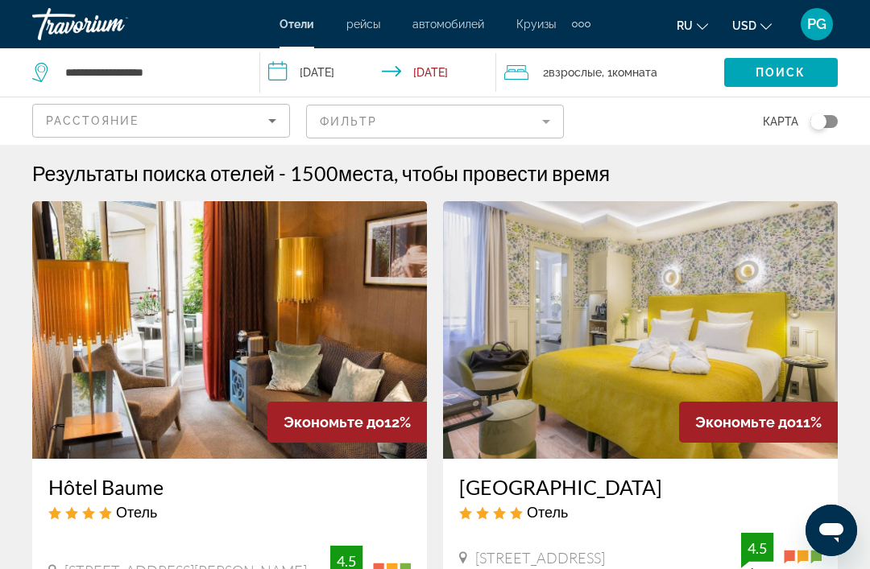
click at [497, 121] on mat-form-field "Фильтр" at bounding box center [435, 122] width 258 height 34
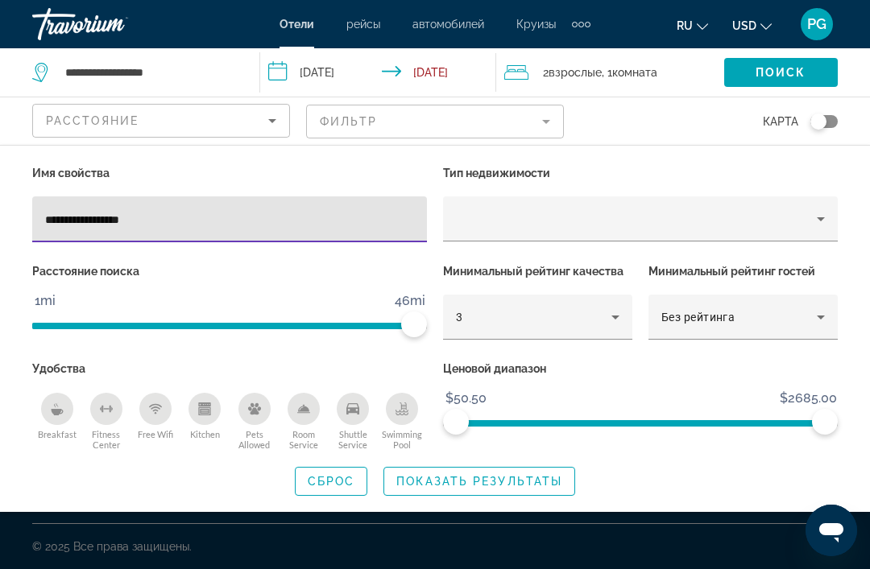
type input "**********"
click at [614, 160] on div "**********" at bounding box center [435, 328] width 870 height 367
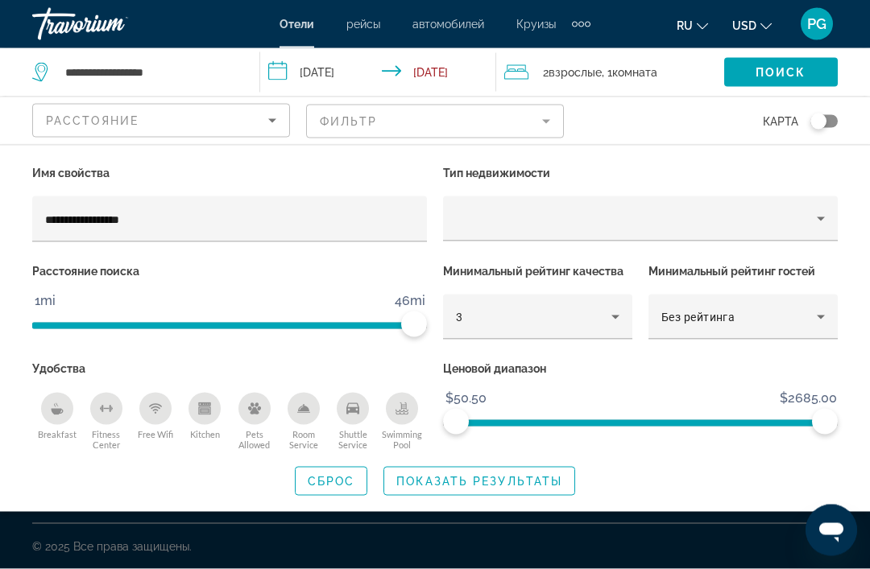
scroll to position [52, 0]
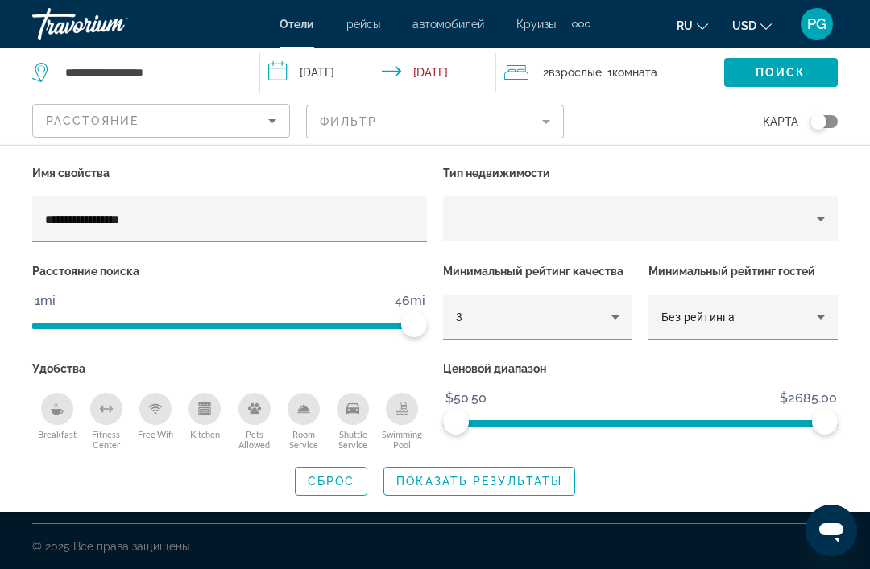
click at [548, 483] on span "Показать результаты" at bounding box center [479, 481] width 166 height 13
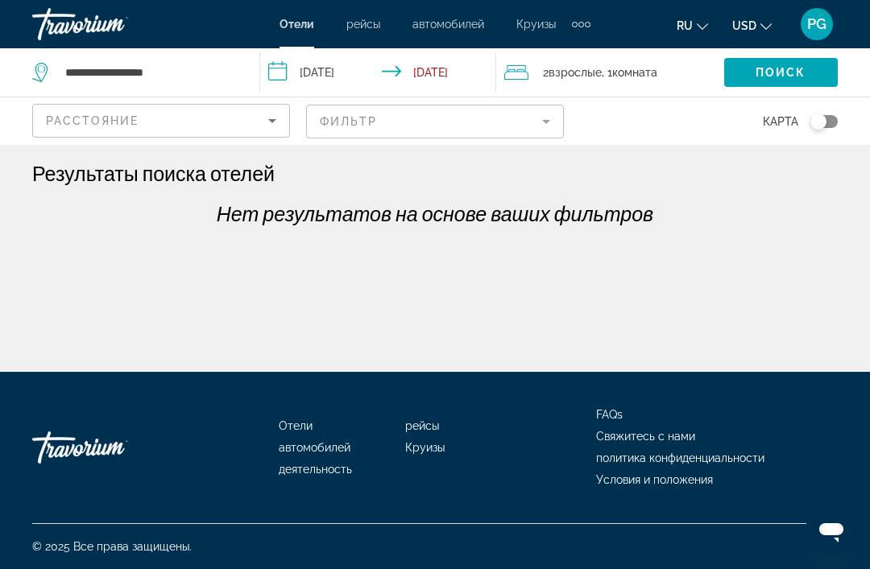
click at [531, 136] on mat-form-field "Фильтр" at bounding box center [435, 122] width 258 height 34
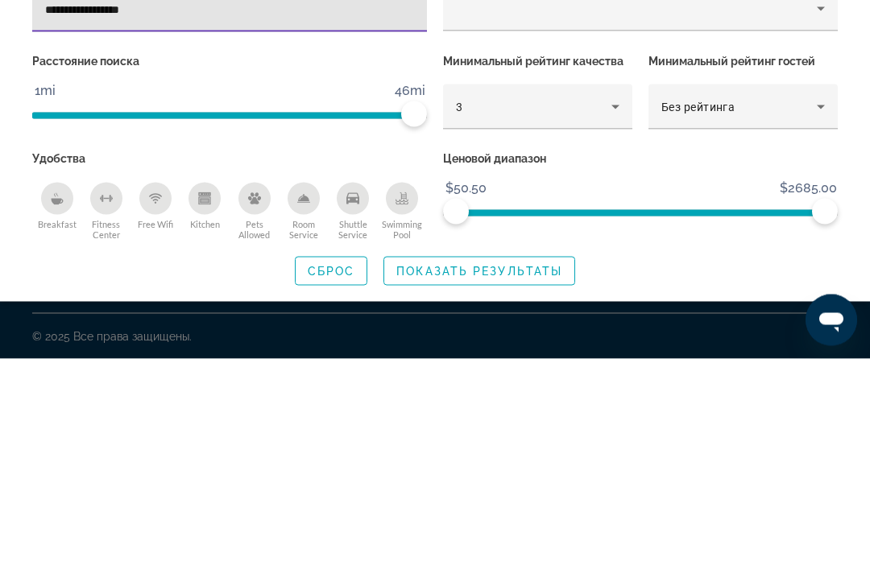
click at [619, 308] on icon "Hotel Filters" at bounding box center [615, 317] width 19 height 19
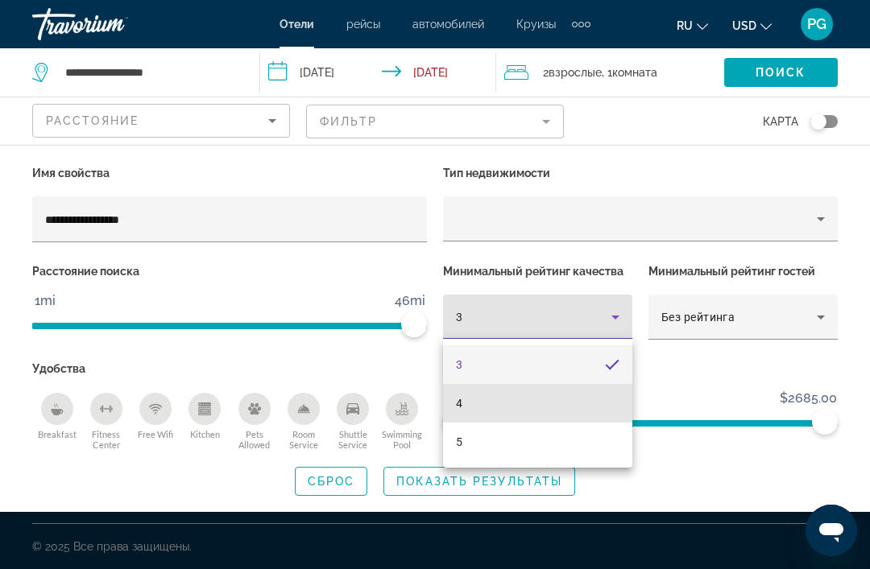
click at [582, 418] on mat-option "4" at bounding box center [537, 403] width 189 height 39
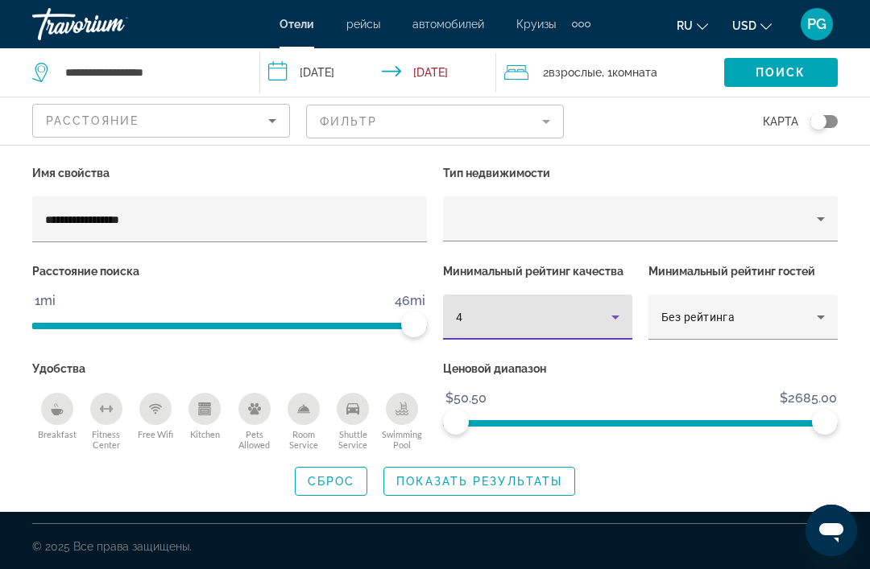
click at [819, 376] on p "Ценовой диапазон" at bounding box center [640, 369] width 395 height 23
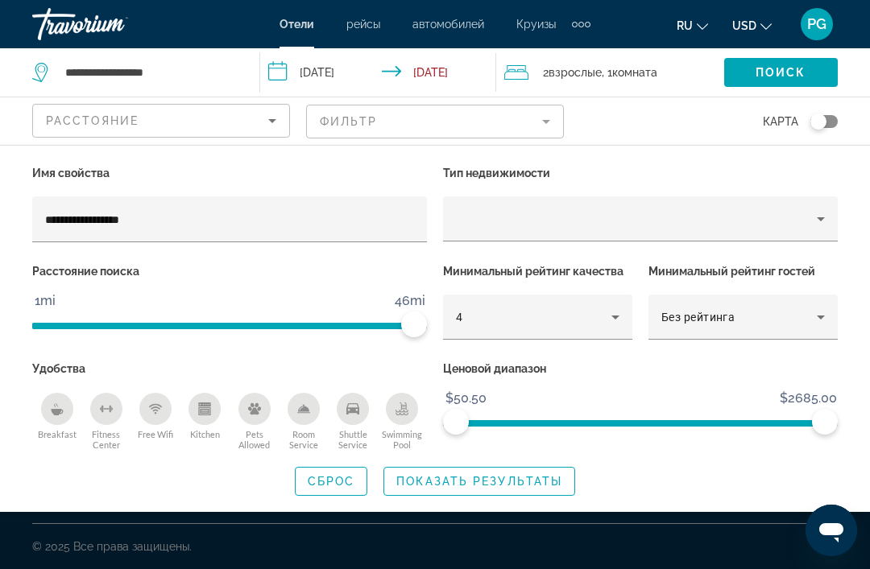
click at [825, 367] on p "Ценовой диапазон" at bounding box center [640, 369] width 395 height 23
click at [815, 374] on p "Ценовой диапазон" at bounding box center [640, 369] width 395 height 23
click at [815, 365] on p "Ценовой диапазон" at bounding box center [640, 369] width 395 height 23
click at [821, 377] on p "Ценовой диапазон" at bounding box center [640, 369] width 395 height 23
click at [802, 275] on p "Минимальный рейтинг гостей" at bounding box center [742, 271] width 189 height 23
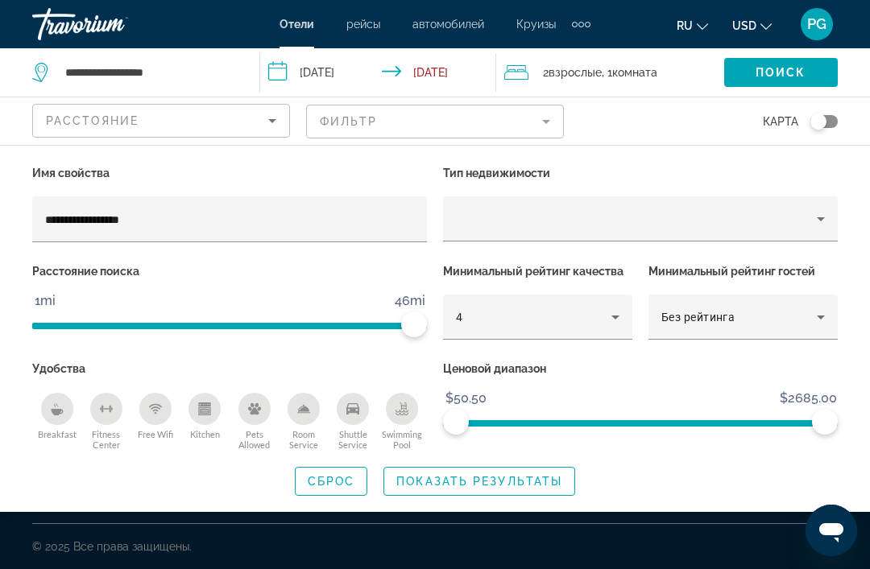
click at [817, 283] on div "Минимальный рейтинг гостей Без рейтинга" at bounding box center [742, 308] width 205 height 97
click at [817, 275] on p "Минимальный рейтинг гостей" at bounding box center [742, 271] width 189 height 23
click at [811, 283] on div "Минимальный рейтинг гостей Без рейтинга" at bounding box center [742, 308] width 205 height 97
click at [378, 272] on p "Расстояние поиска" at bounding box center [229, 271] width 395 height 23
click at [486, 535] on div "Search widget" at bounding box center [435, 406] width 870 height 328
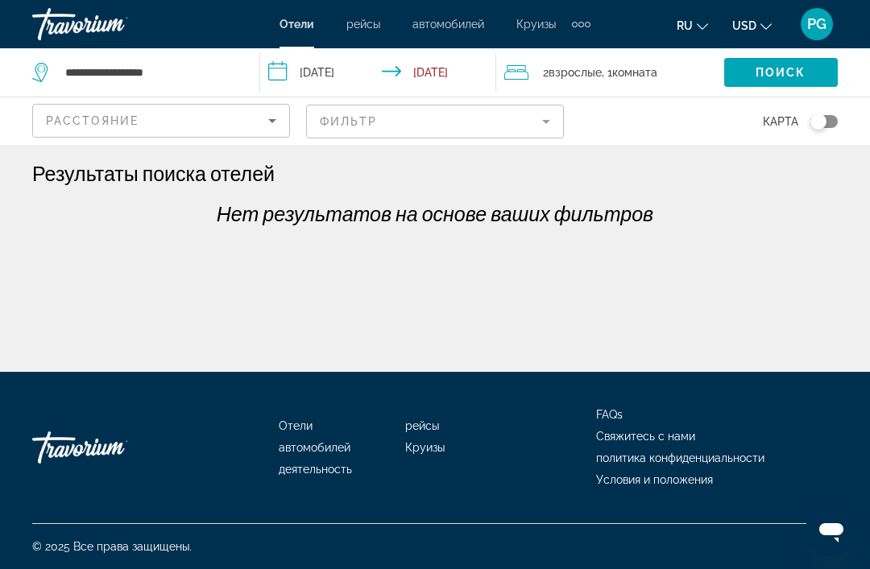
click at [273, 164] on h1 "Результаты поиска отелей" at bounding box center [153, 173] width 242 height 24
click at [270, 176] on h1 "Результаты поиска отелей" at bounding box center [153, 173] width 242 height 24
click at [803, 134] on div "карта" at bounding box center [709, 121] width 258 height 48
click at [776, 128] on span "карта" at bounding box center [780, 121] width 35 height 23
click at [807, 125] on button "Toggle map" at bounding box center [817, 121] width 39 height 14
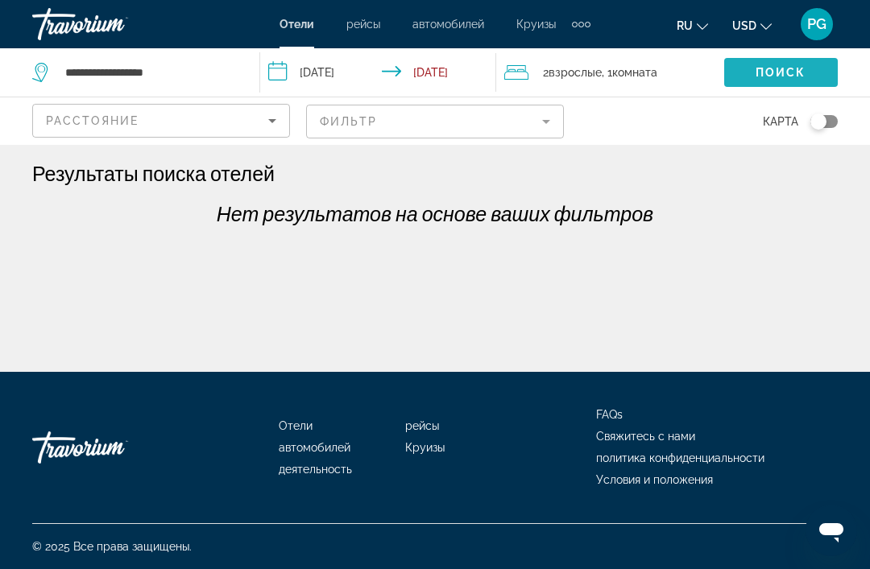
scroll to position [52, 0]
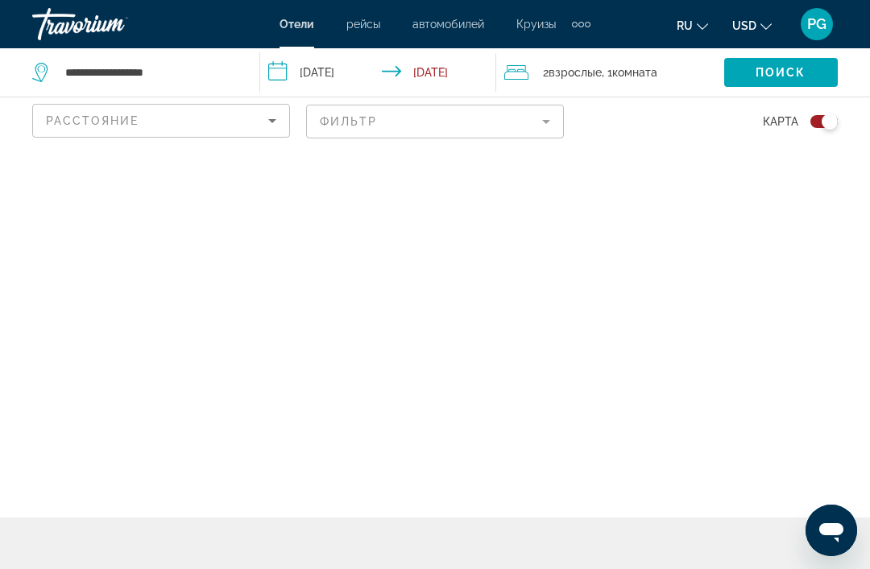
click at [263, 122] on icon "Sort by" at bounding box center [272, 120] width 19 height 19
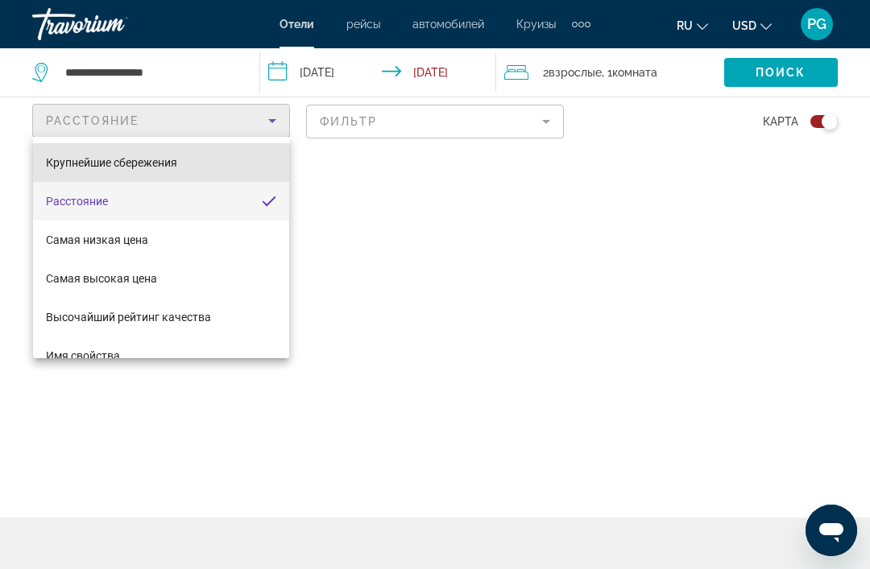
click at [197, 165] on mat-option "Крупнейшие сбережения" at bounding box center [161, 162] width 256 height 39
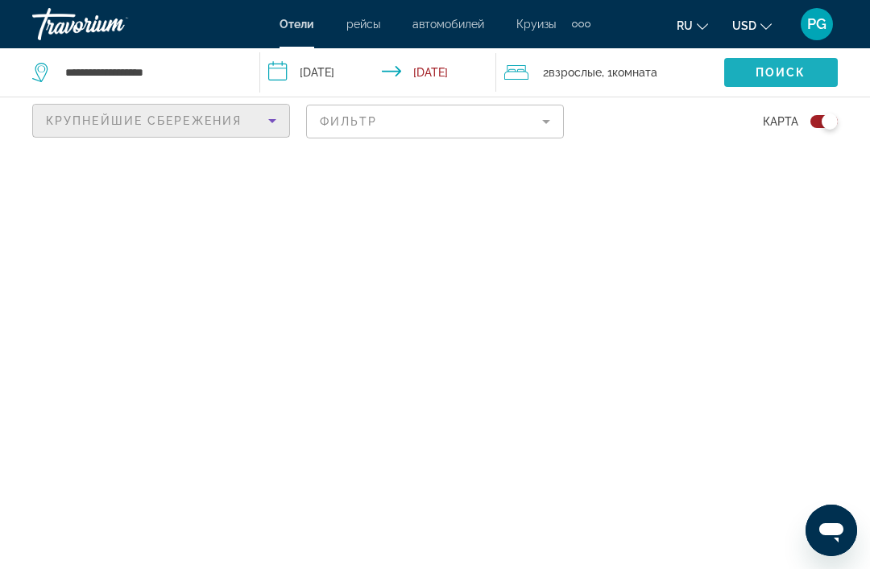
click at [781, 119] on span "карта" at bounding box center [780, 121] width 35 height 23
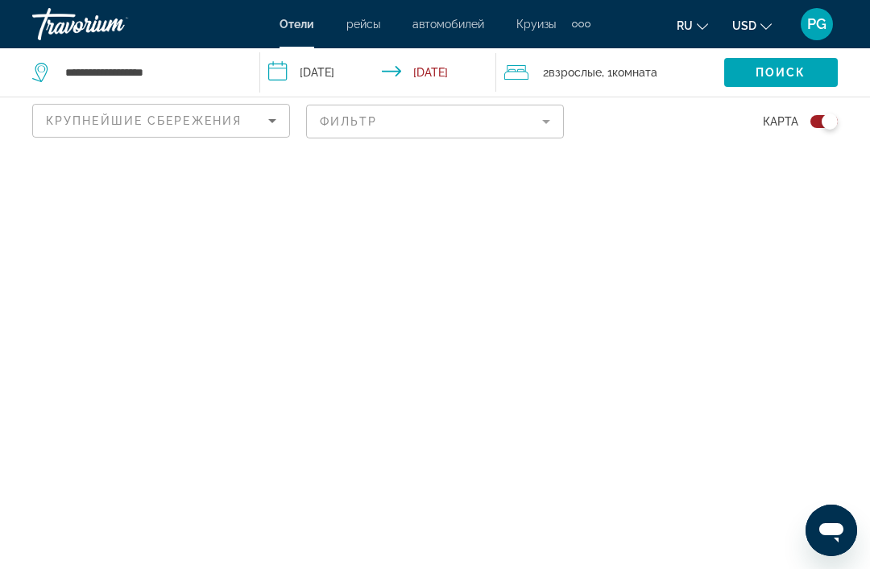
click at [775, 138] on div "карта" at bounding box center [709, 121] width 258 height 48
click at [799, 126] on button "Toggle map" at bounding box center [817, 121] width 39 height 14
